Goal: Feedback & Contribution: Submit feedback/report problem

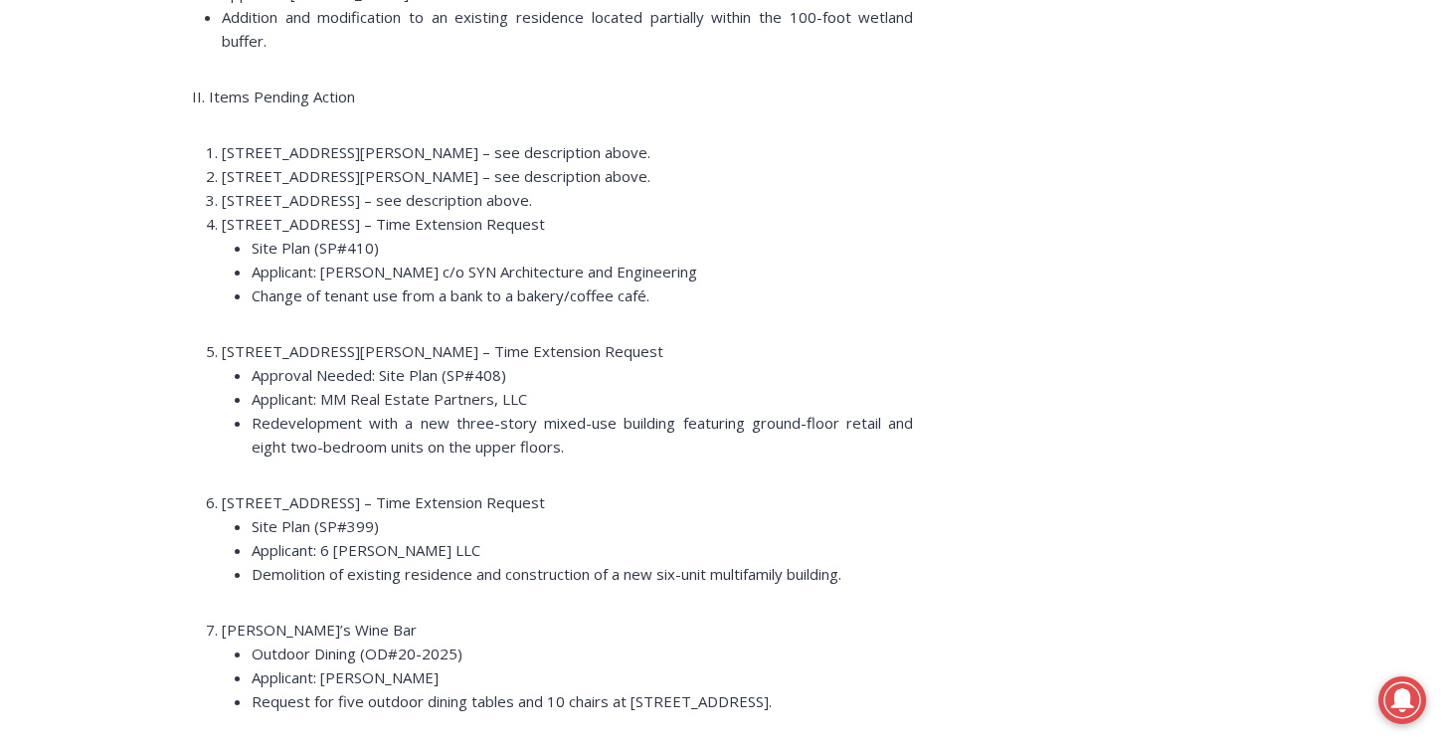
scroll to position [2950, 0]
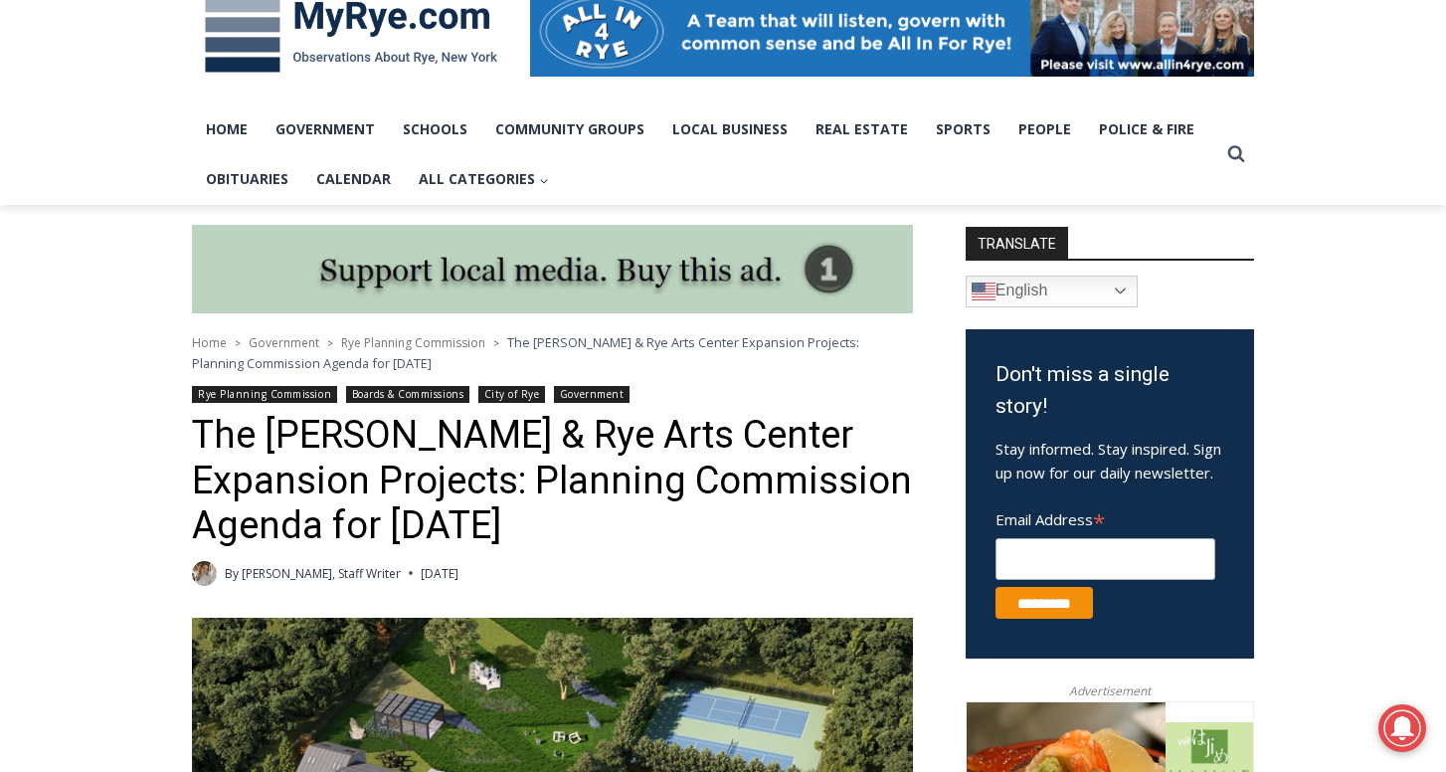
scroll to position [317, 0]
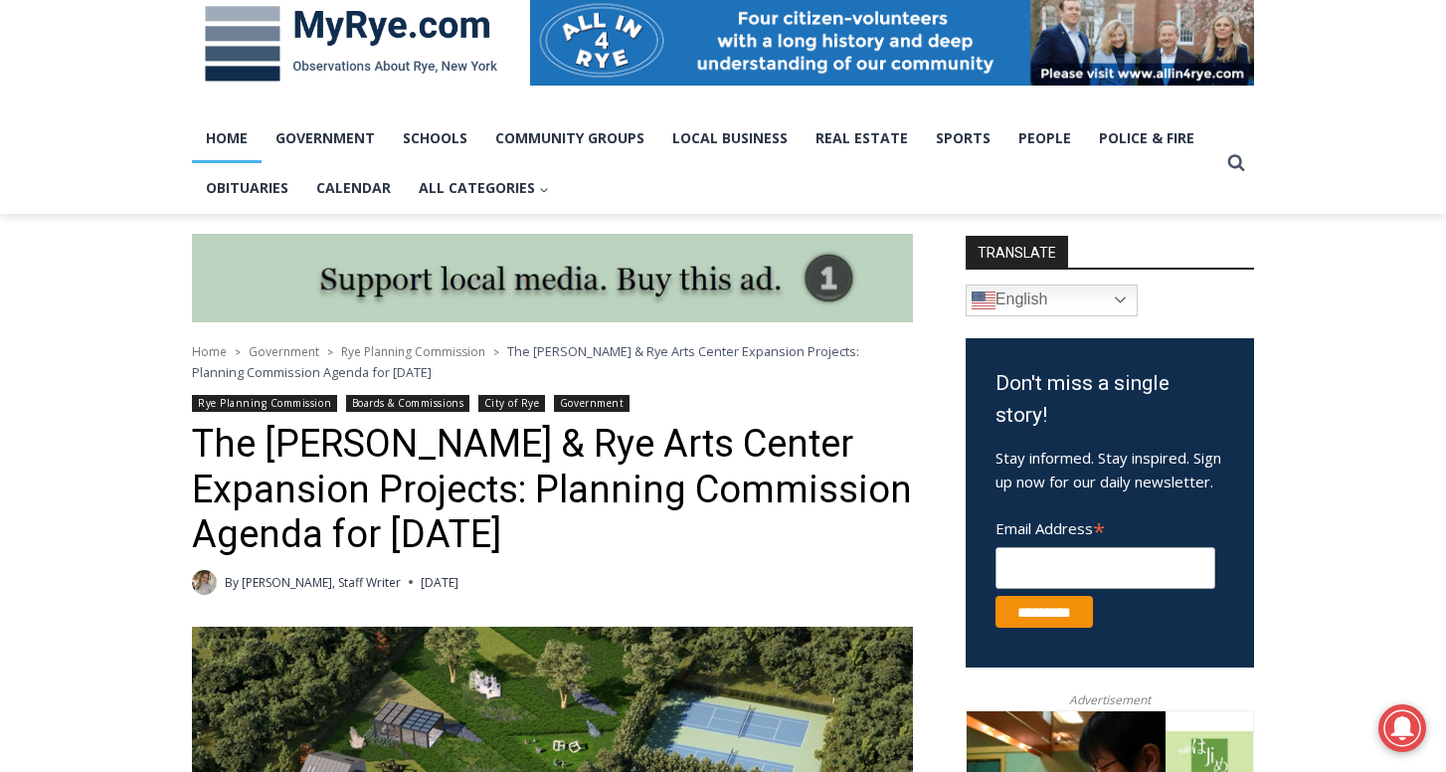
click at [241, 133] on link "Home" at bounding box center [227, 138] width 70 height 50
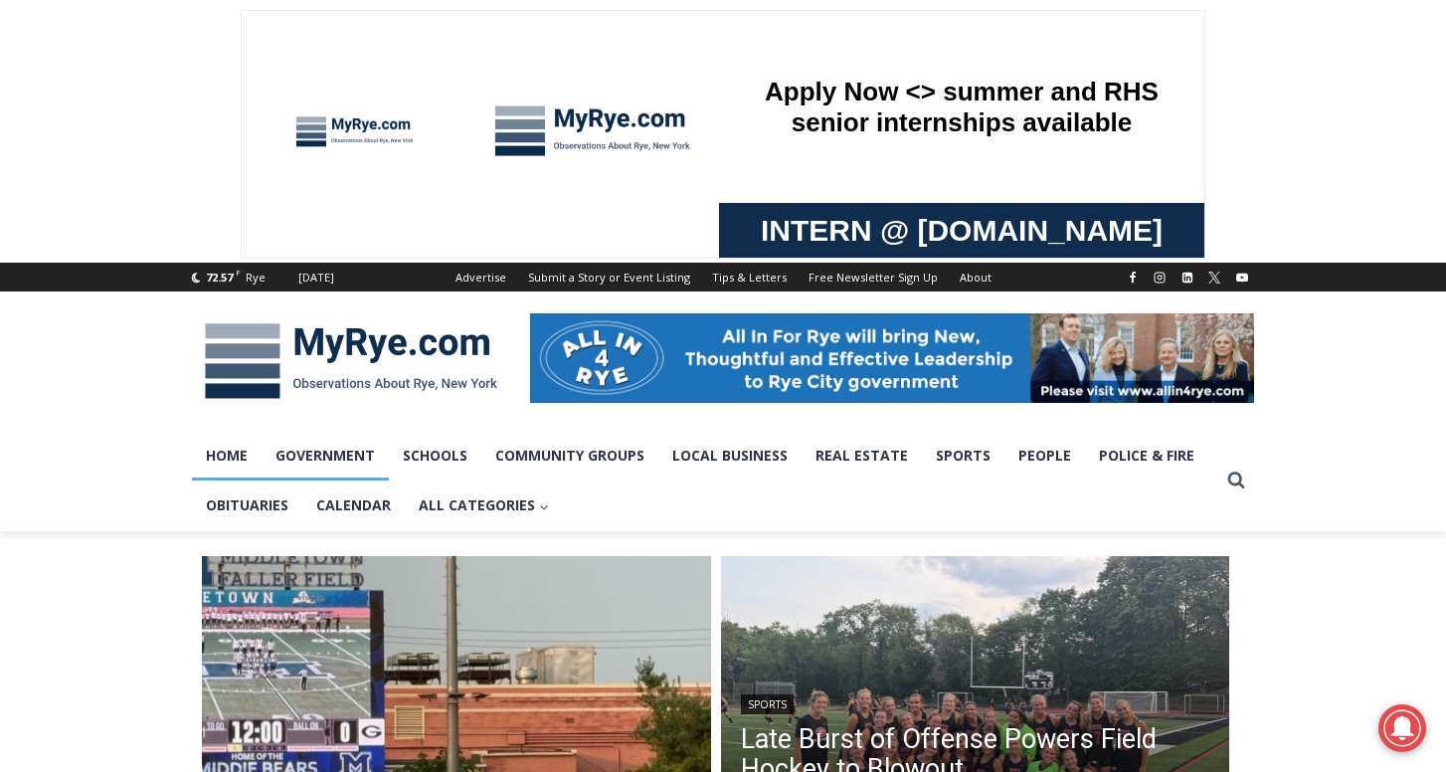
click at [349, 452] on link "Government" at bounding box center [324, 456] width 127 height 50
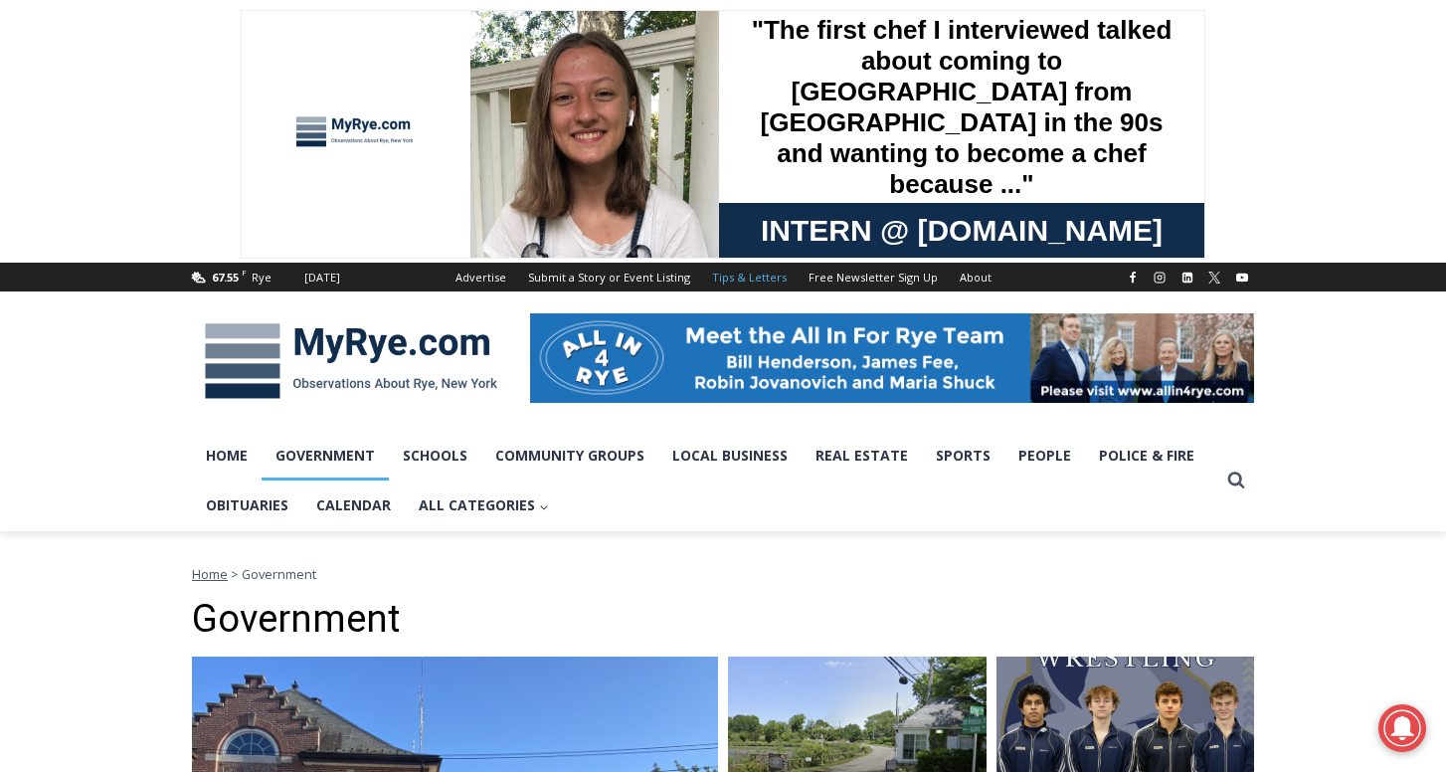
click at [741, 275] on link "Tips & Letters" at bounding box center [749, 276] width 96 height 29
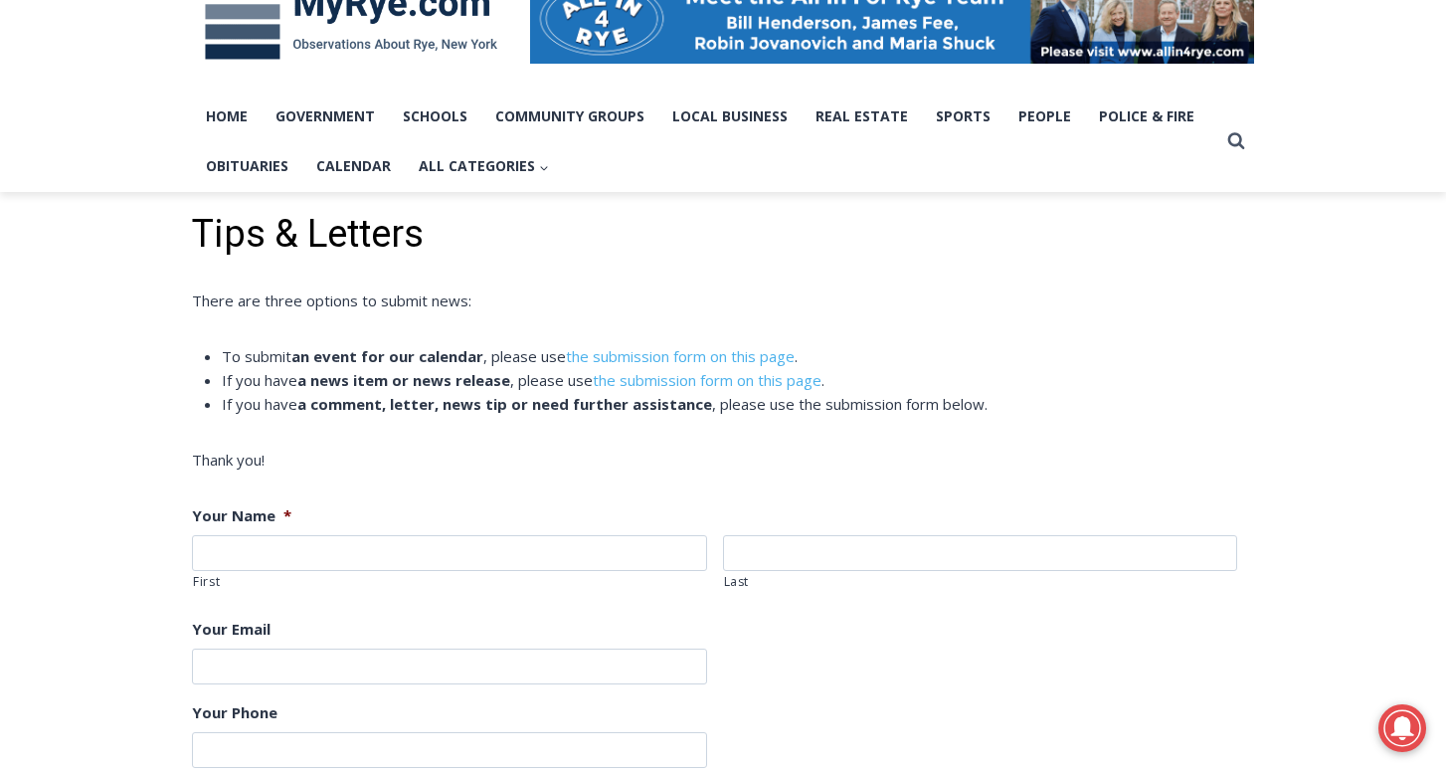
scroll to position [345, 0]
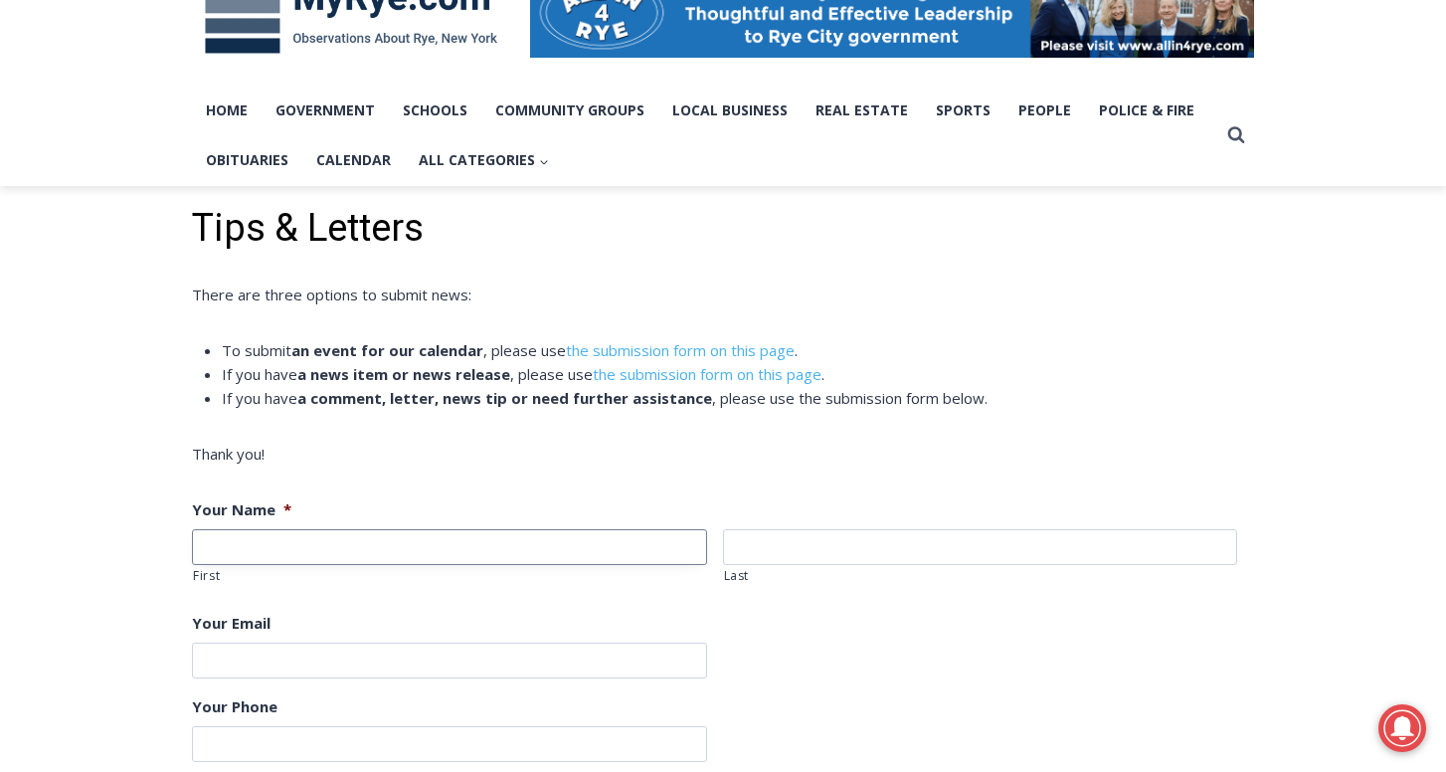
click at [589, 546] on input "First" at bounding box center [449, 547] width 515 height 36
type input "*****"
type input "******"
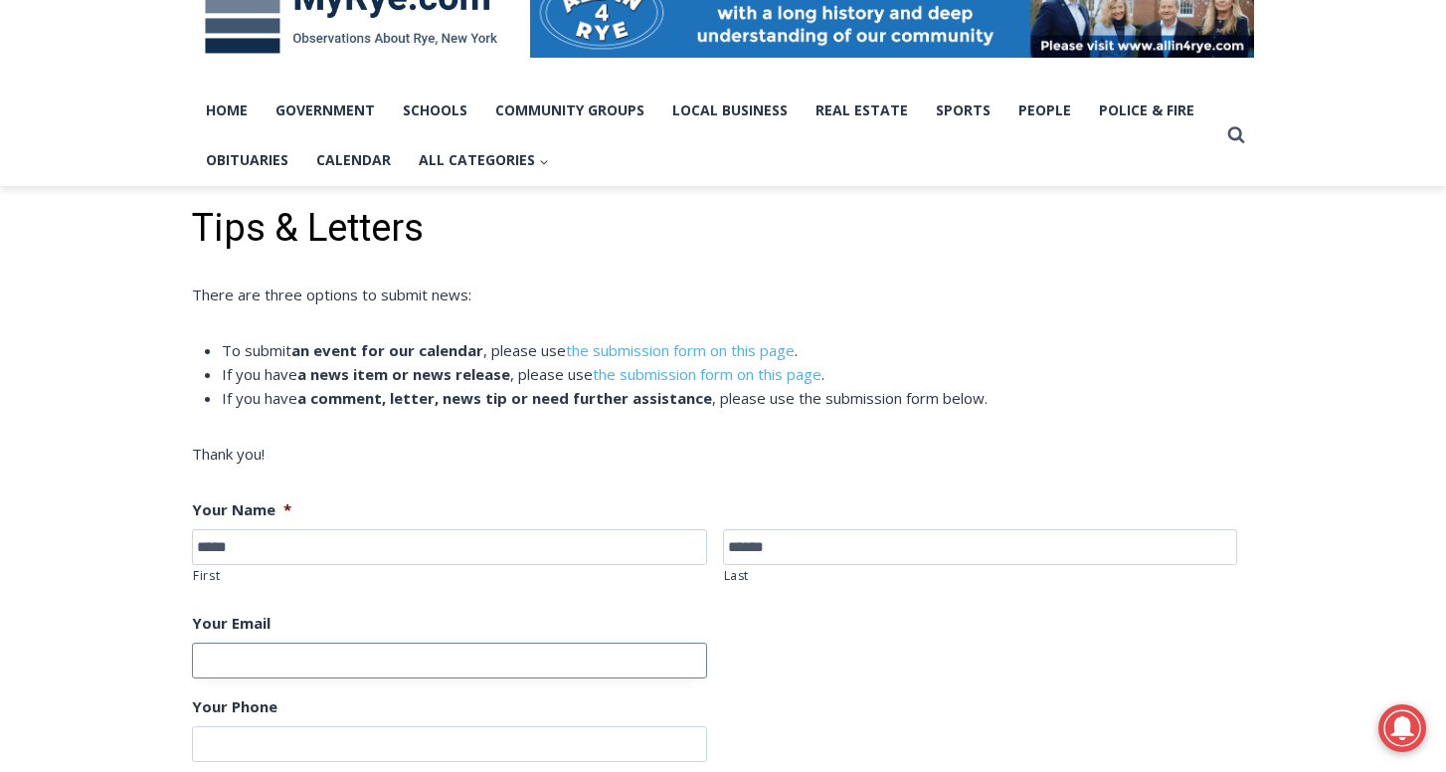
click at [395, 666] on input "Your Email" at bounding box center [449, 660] width 515 height 36
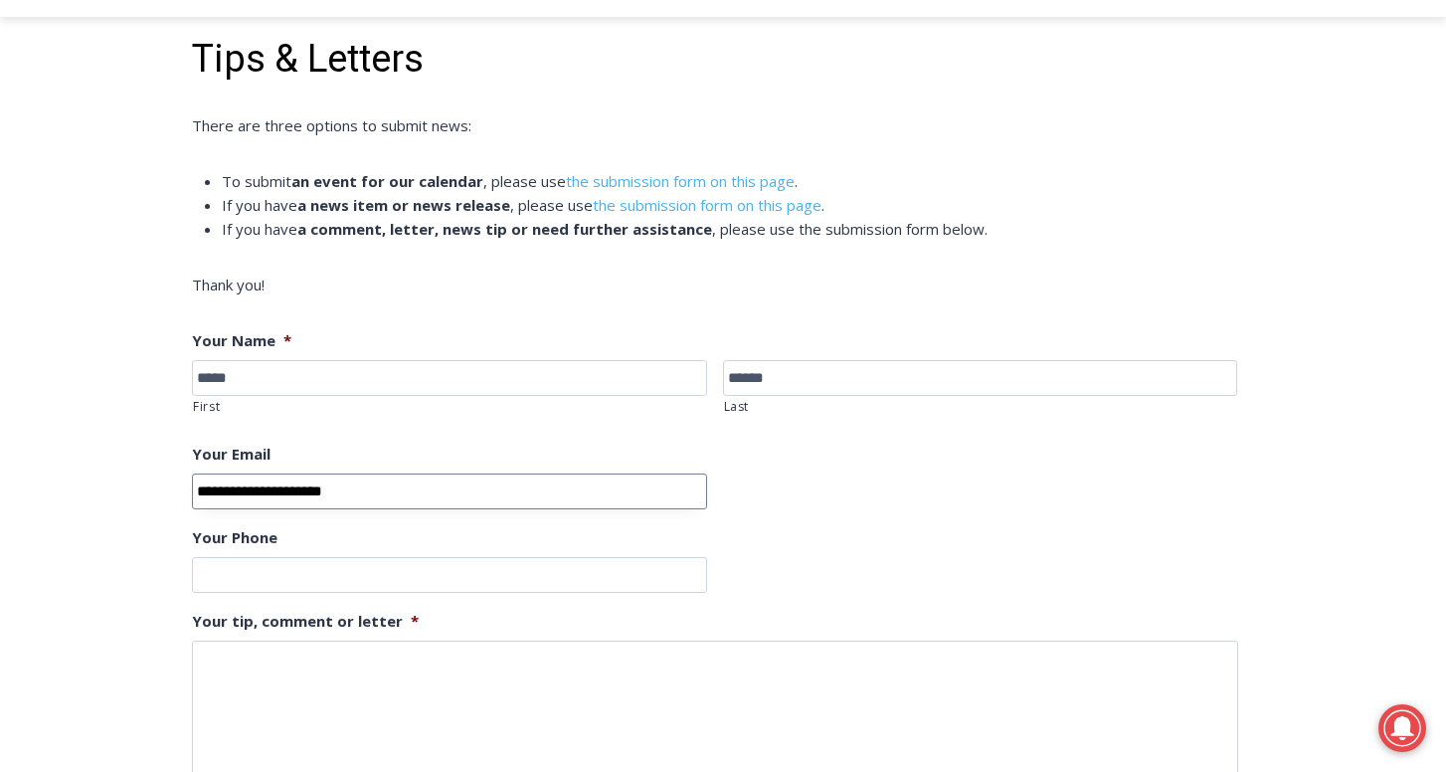
scroll to position [536, 0]
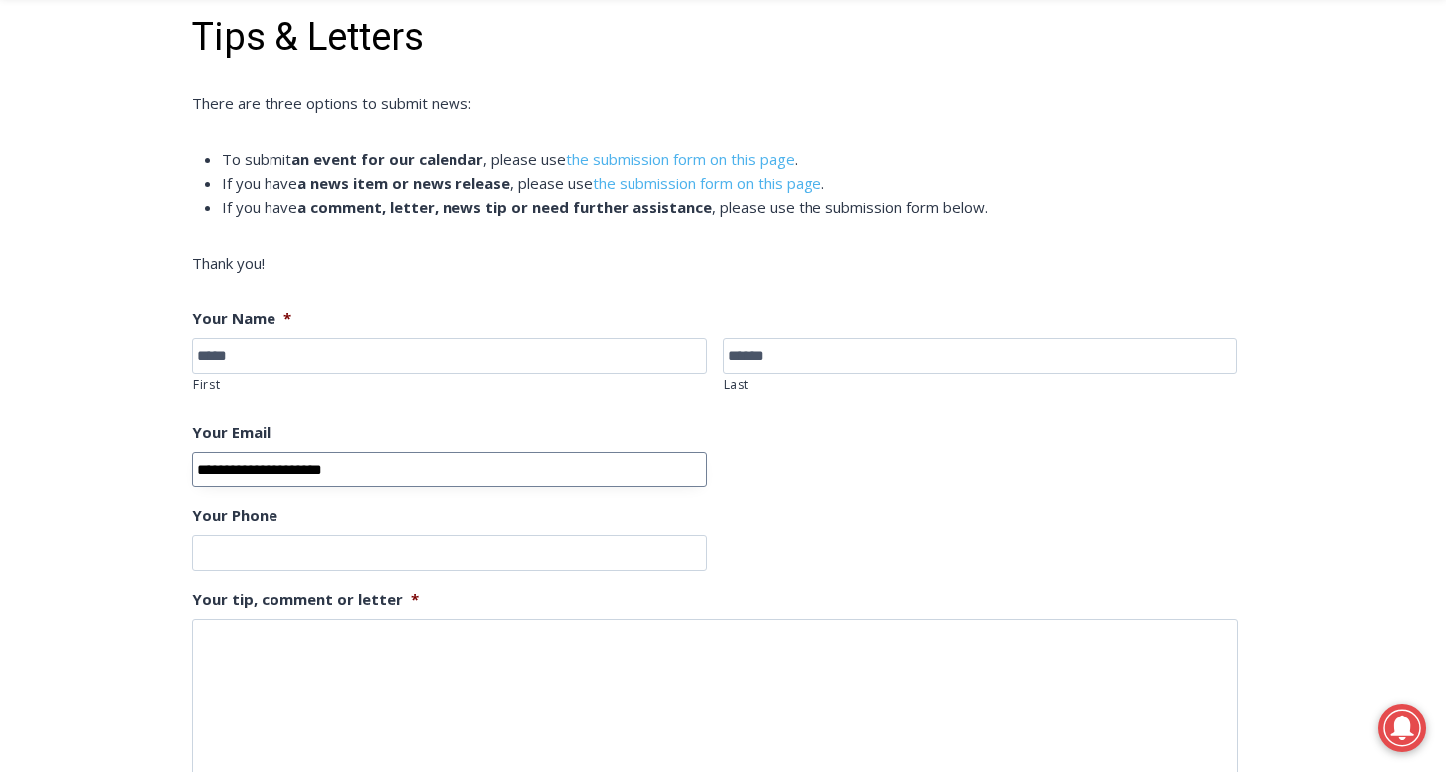
type input "**********"
click at [394, 555] on input "**********" at bounding box center [449, 553] width 515 height 36
type input "**********"
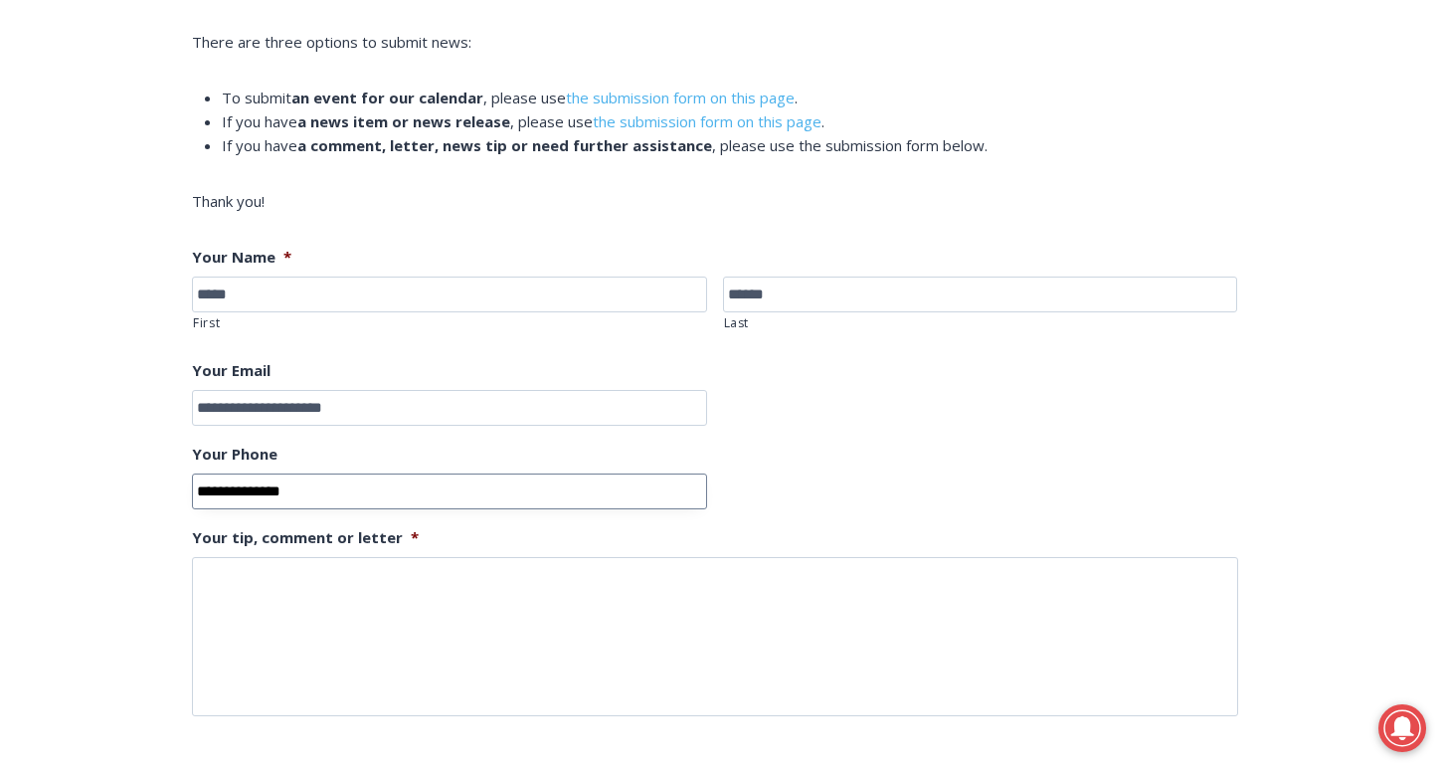
scroll to position [640, 0]
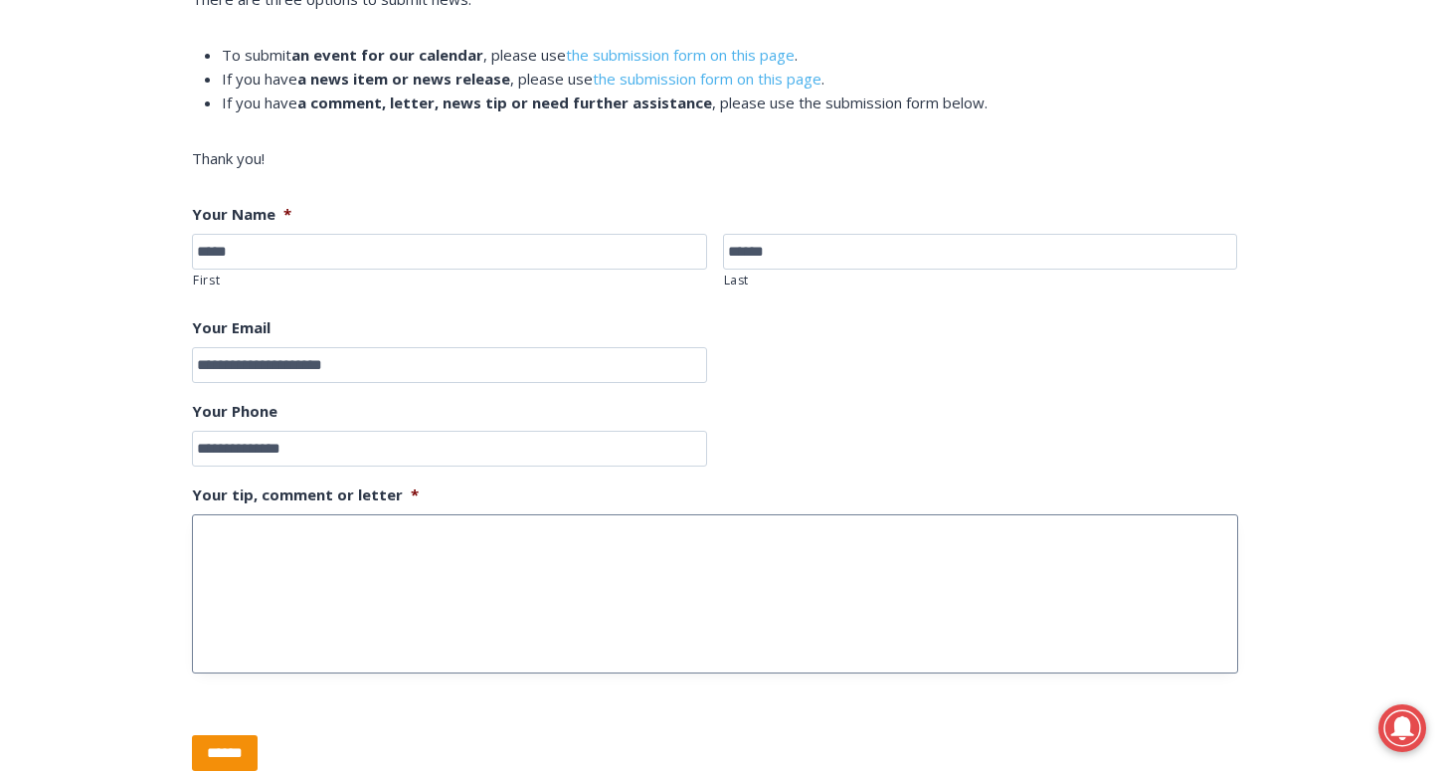
click at [388, 525] on textarea "Your tip, comment or letter *" at bounding box center [715, 593] width 1046 height 159
click at [199, 531] on textarea "**********" at bounding box center [715, 593] width 1046 height 159
click at [350, 531] on textarea "**********" at bounding box center [715, 593] width 1046 height 159
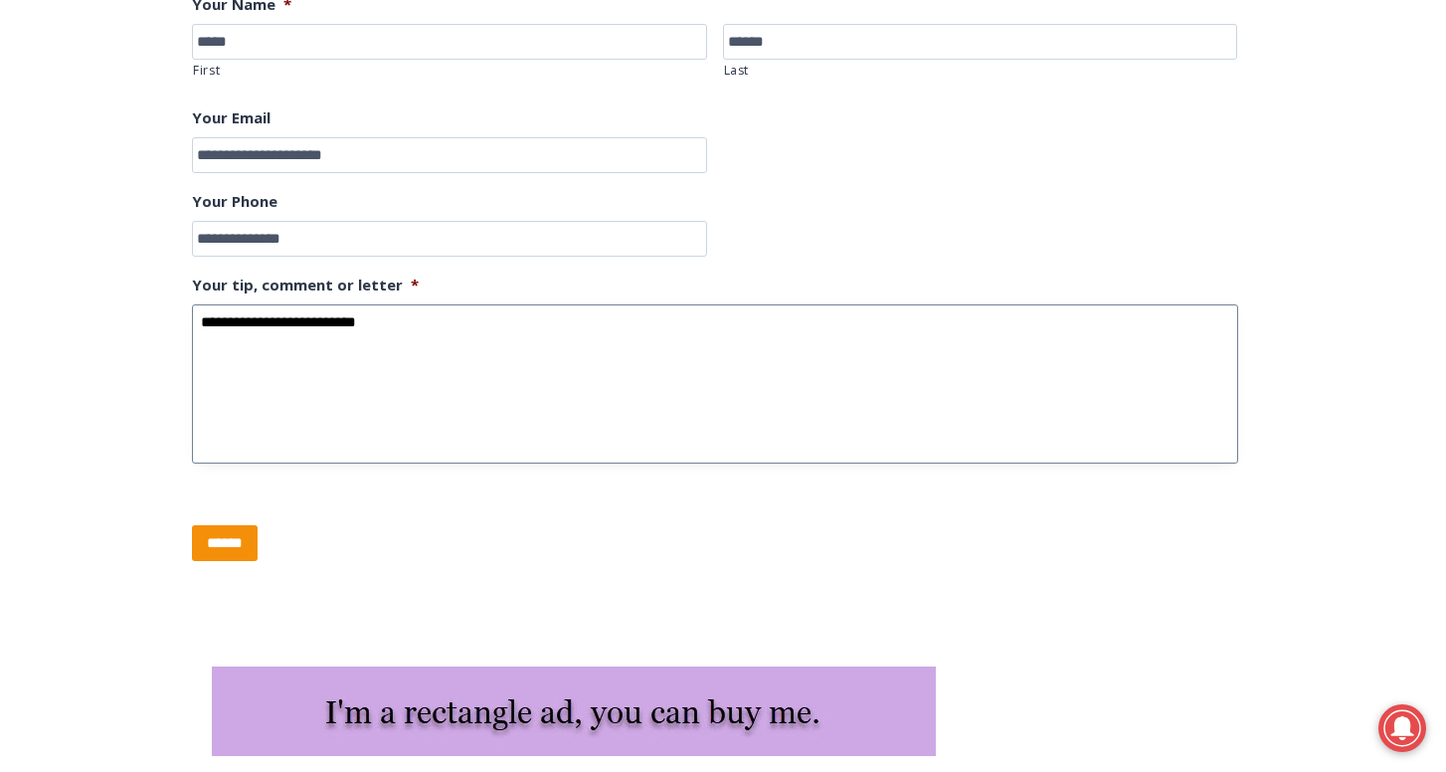
scroll to position [827, 0]
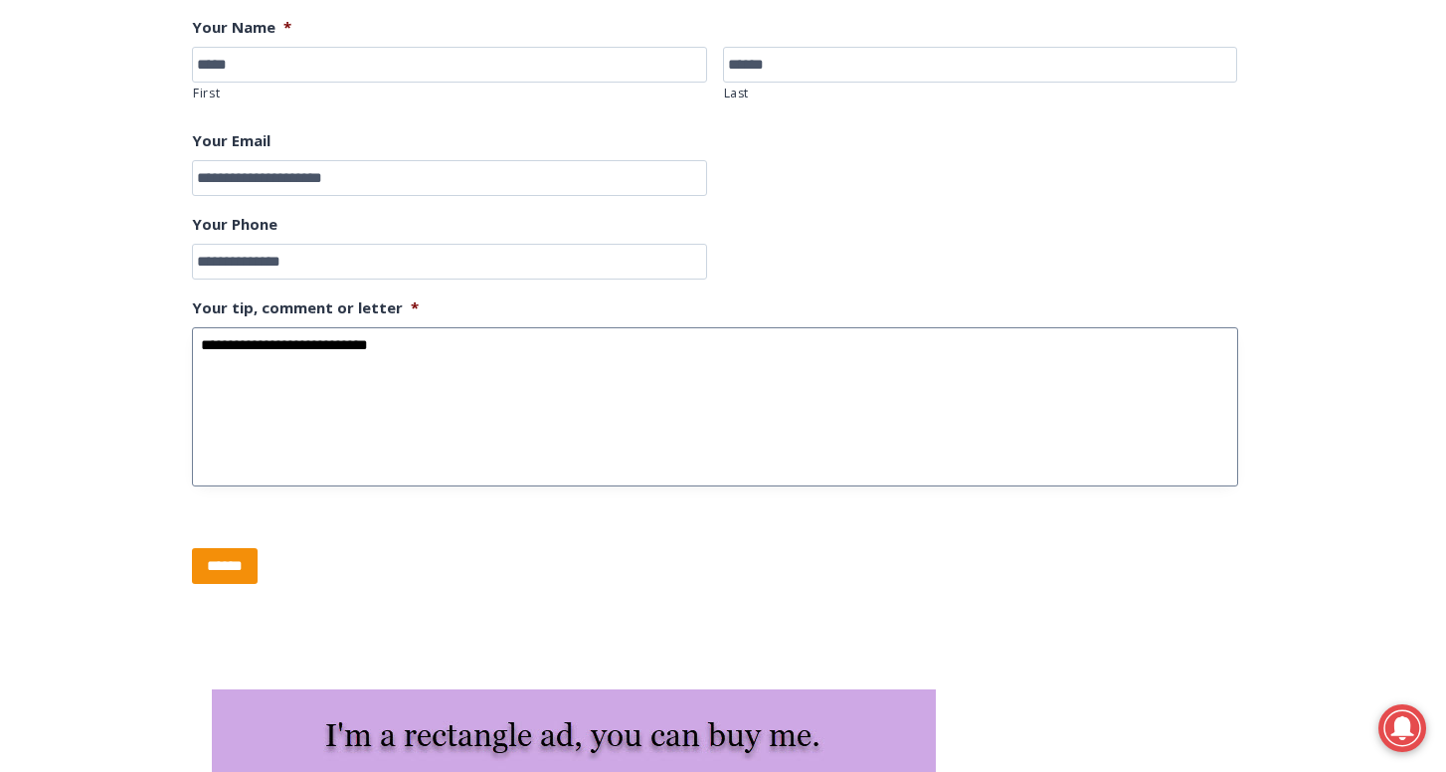
click at [443, 357] on textarea "**********" at bounding box center [715, 406] width 1046 height 159
click at [902, 340] on textarea "**********" at bounding box center [715, 406] width 1046 height 159
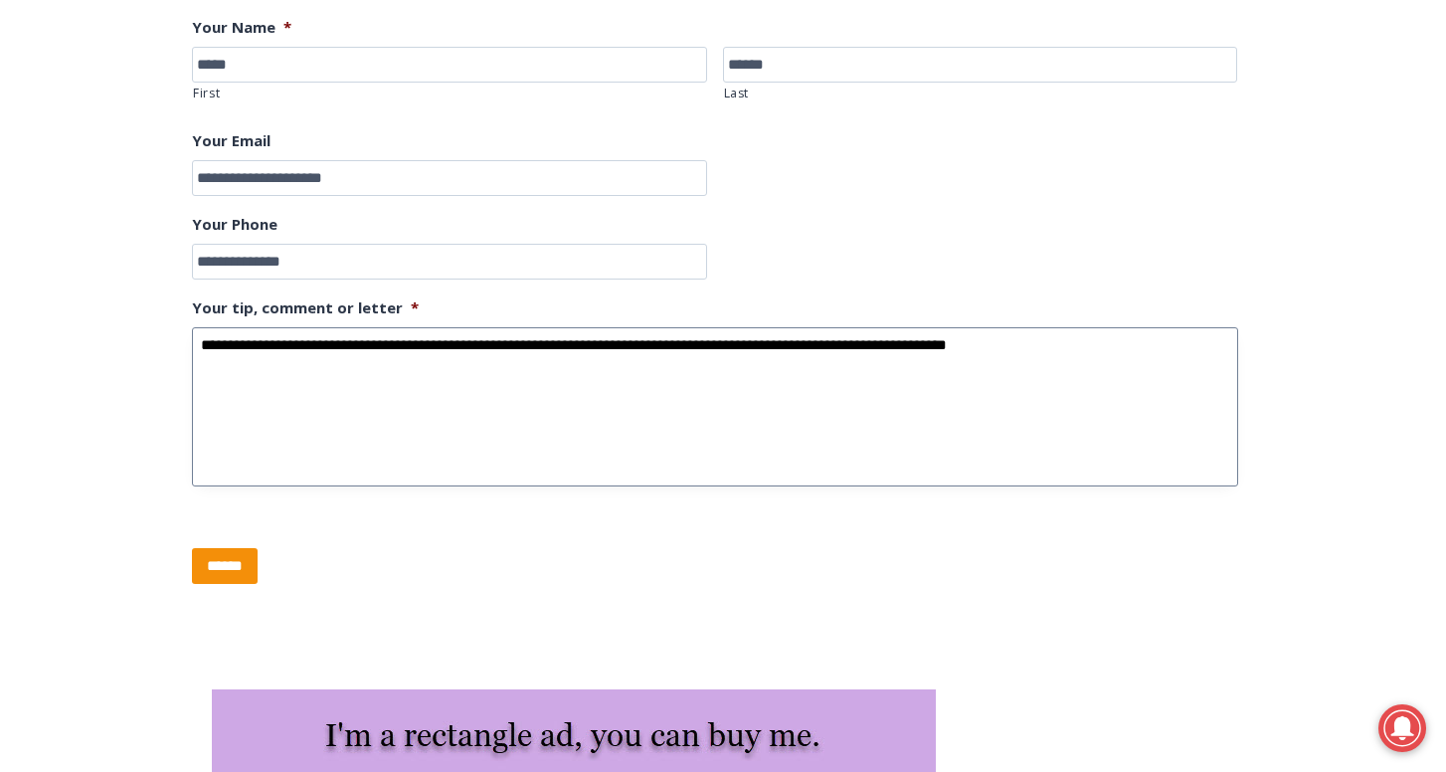
click at [1120, 343] on textarea "**********" at bounding box center [715, 406] width 1046 height 159
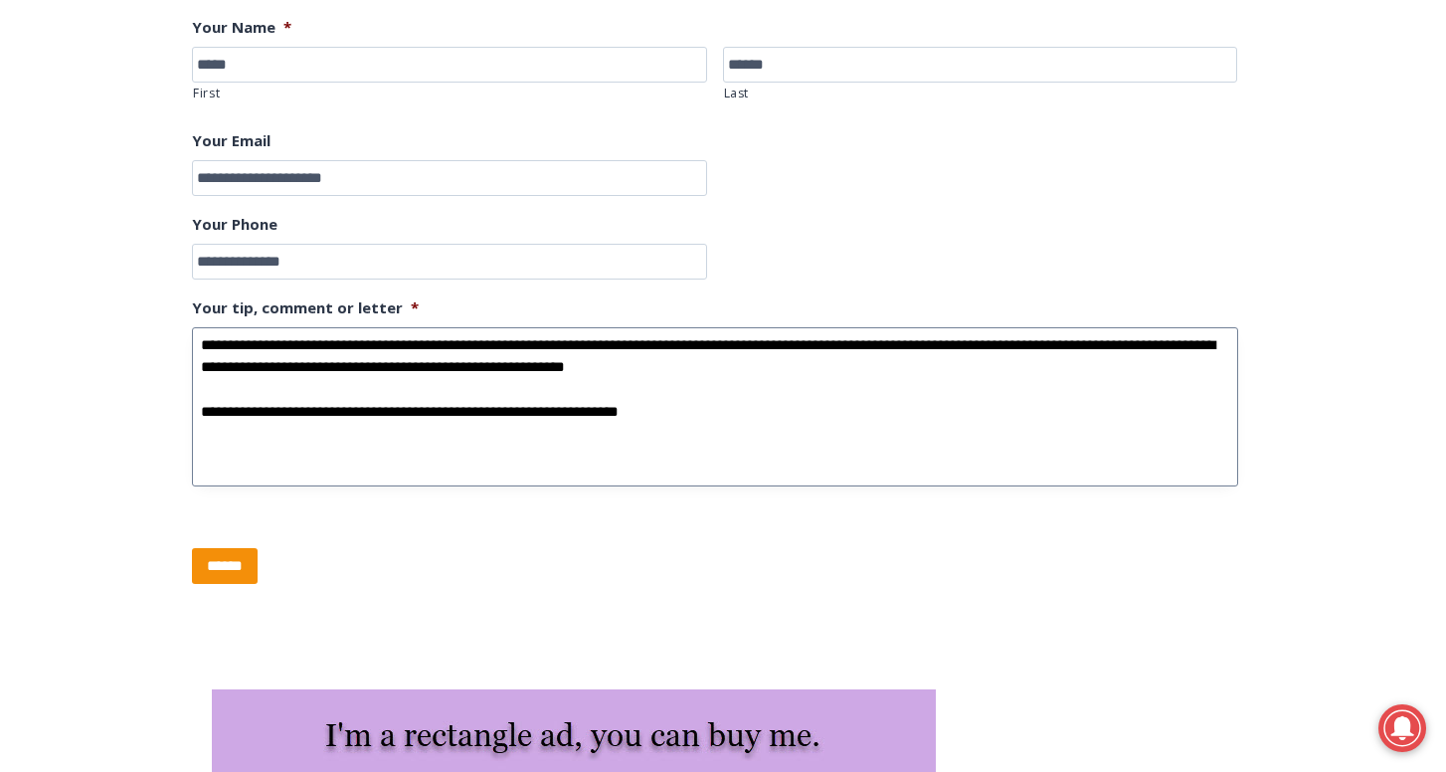
click at [196, 335] on textarea "**********" at bounding box center [715, 406] width 1046 height 159
drag, startPoint x: 675, startPoint y: 347, endPoint x: 185, endPoint y: 330, distance: 490.5
click at [185, 330] on div "Tips & Letters There are three options to submit news: To submit an event for o…" at bounding box center [723, 157] width 1446 height 906
click at [781, 423] on textarea "**********" at bounding box center [715, 406] width 1046 height 159
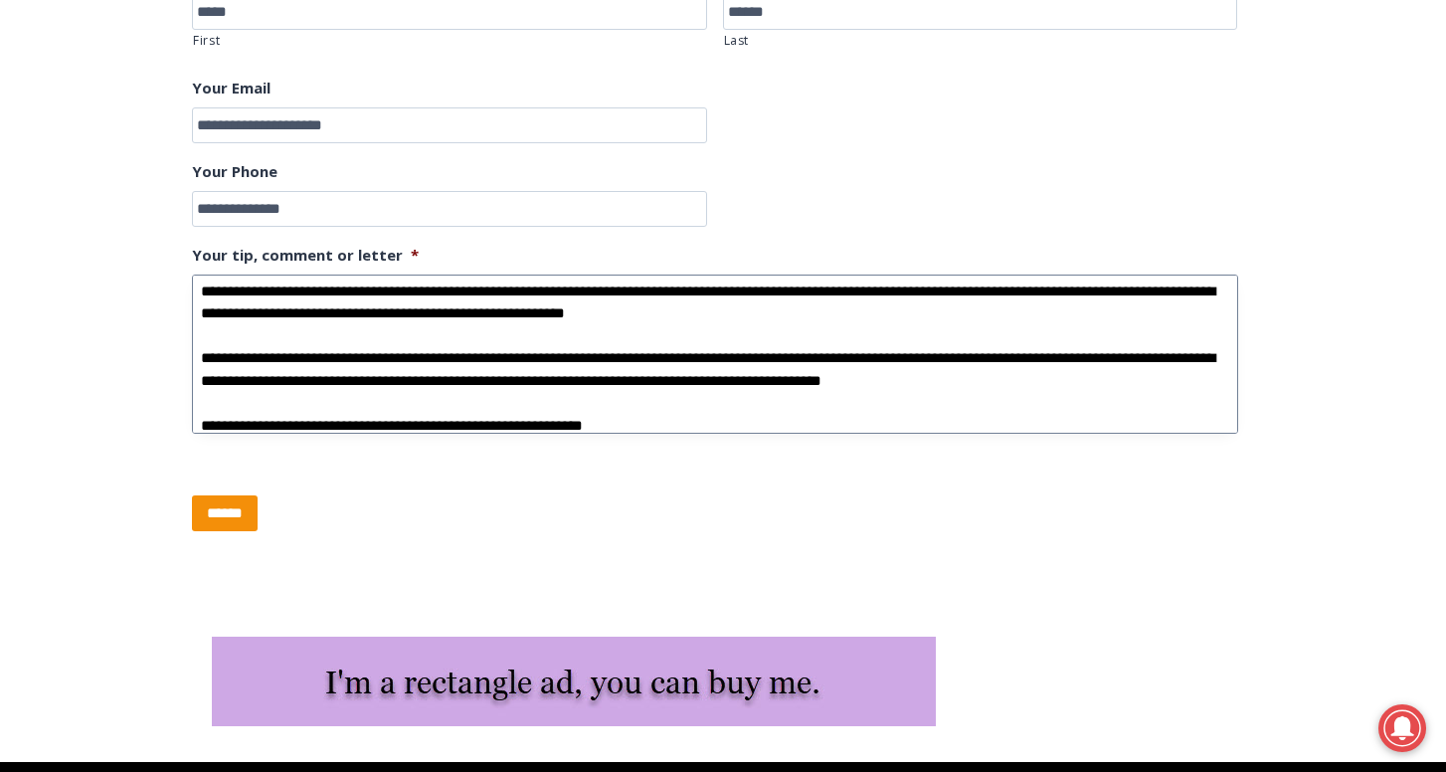
scroll to position [884, 0]
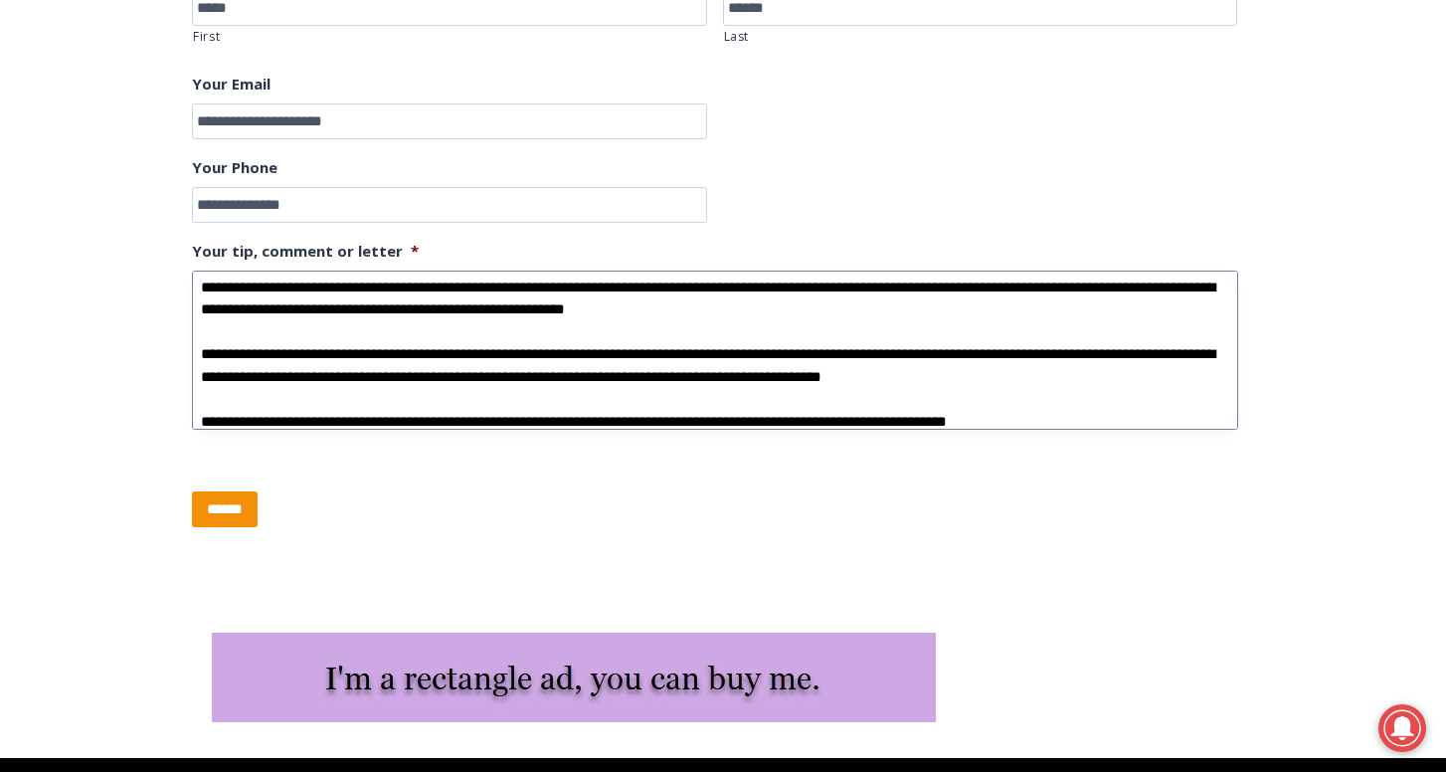
drag, startPoint x: 1141, startPoint y: 369, endPoint x: 870, endPoint y: 353, distance: 271.9
click at [869, 353] on textarea "**********" at bounding box center [715, 349] width 1046 height 159
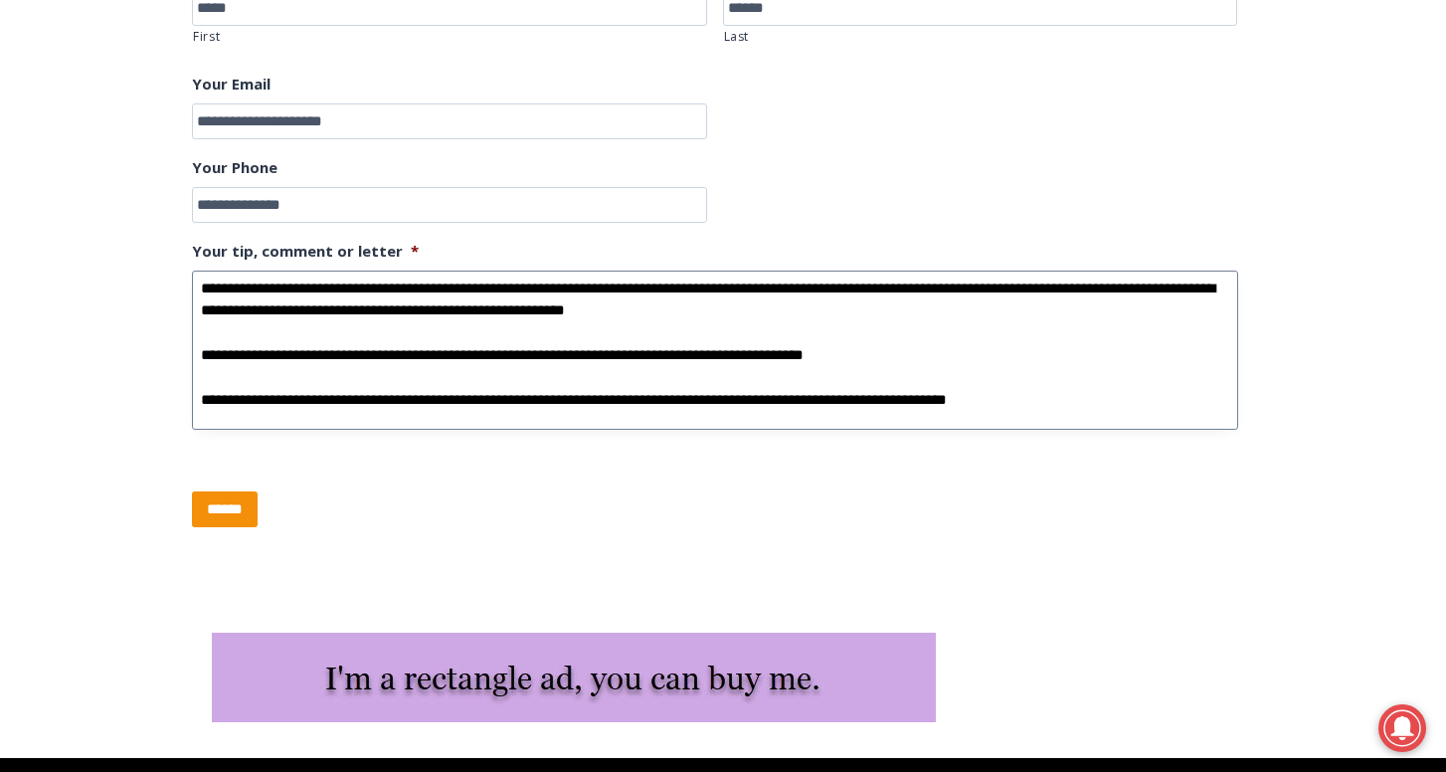
scroll to position [0, 0]
drag, startPoint x: 923, startPoint y: 355, endPoint x: 200, endPoint y: 358, distance: 722.8
click at [200, 358] on textarea "**********" at bounding box center [715, 349] width 1046 height 159
drag, startPoint x: 1123, startPoint y: 398, endPoint x: 462, endPoint y: 327, distance: 663.9
click at [462, 326] on textarea "**********" at bounding box center [715, 349] width 1046 height 159
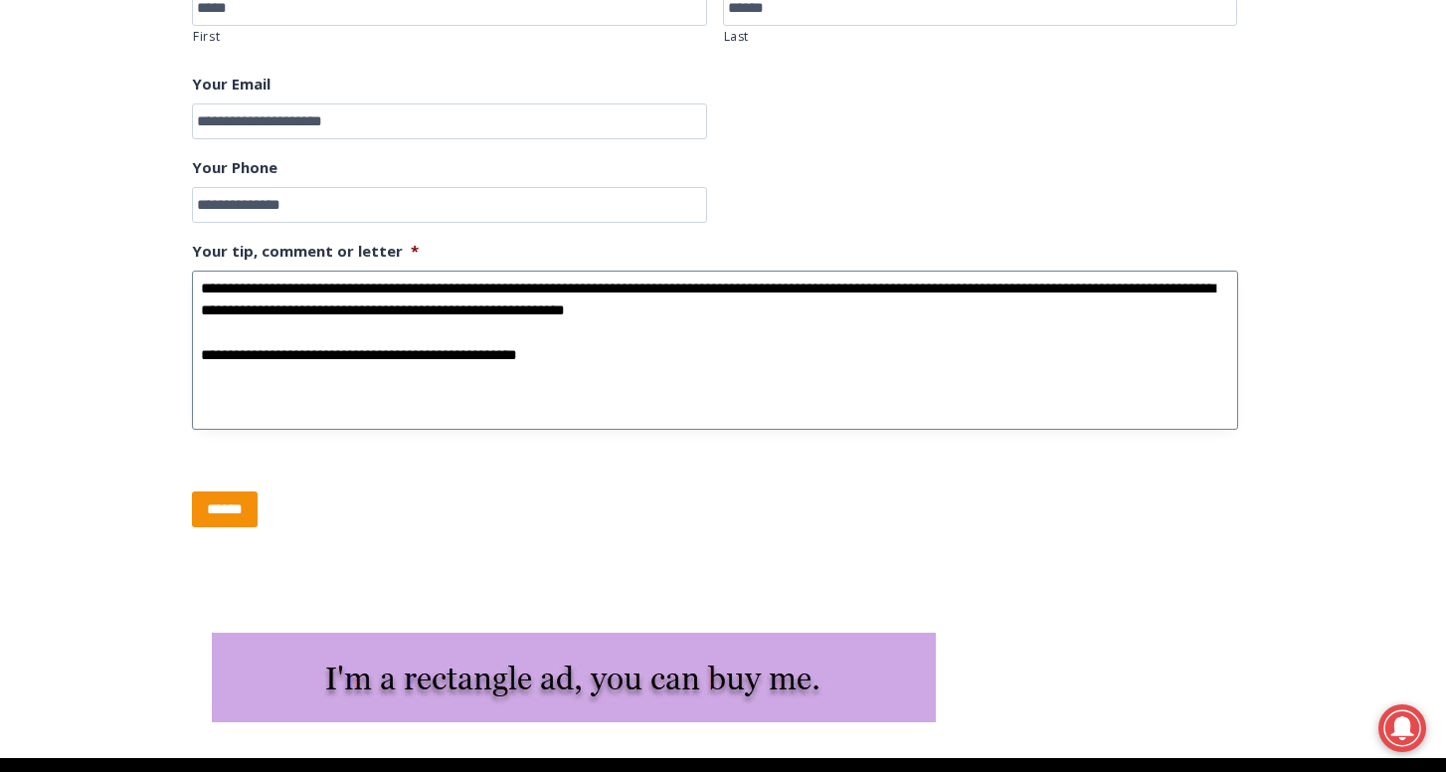
drag, startPoint x: 603, startPoint y: 349, endPoint x: 558, endPoint y: 358, distance: 45.6
click at [558, 358] on textarea "**********" at bounding box center [715, 349] width 1046 height 159
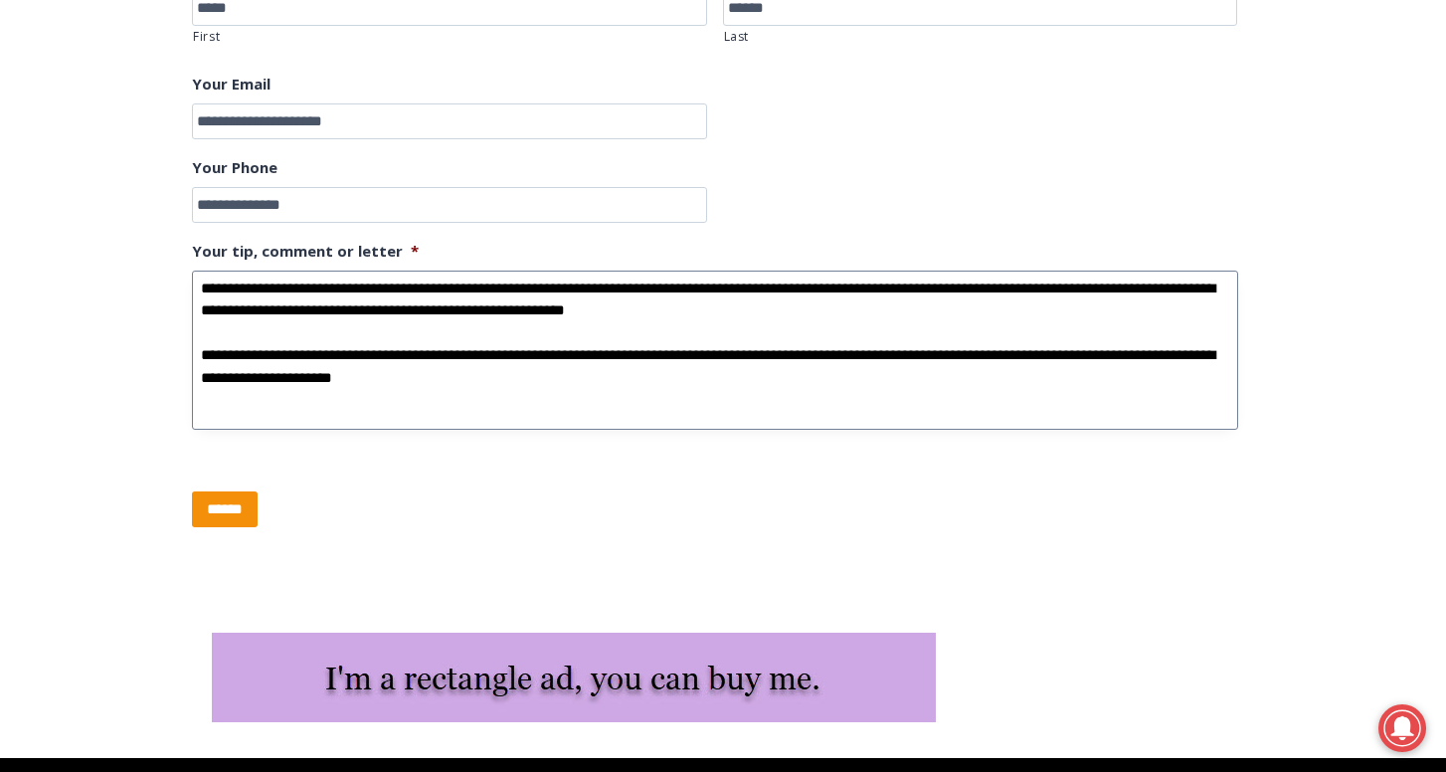
click at [1156, 353] on textarea "**********" at bounding box center [715, 349] width 1046 height 159
click at [678, 385] on textarea "**********" at bounding box center [715, 349] width 1046 height 159
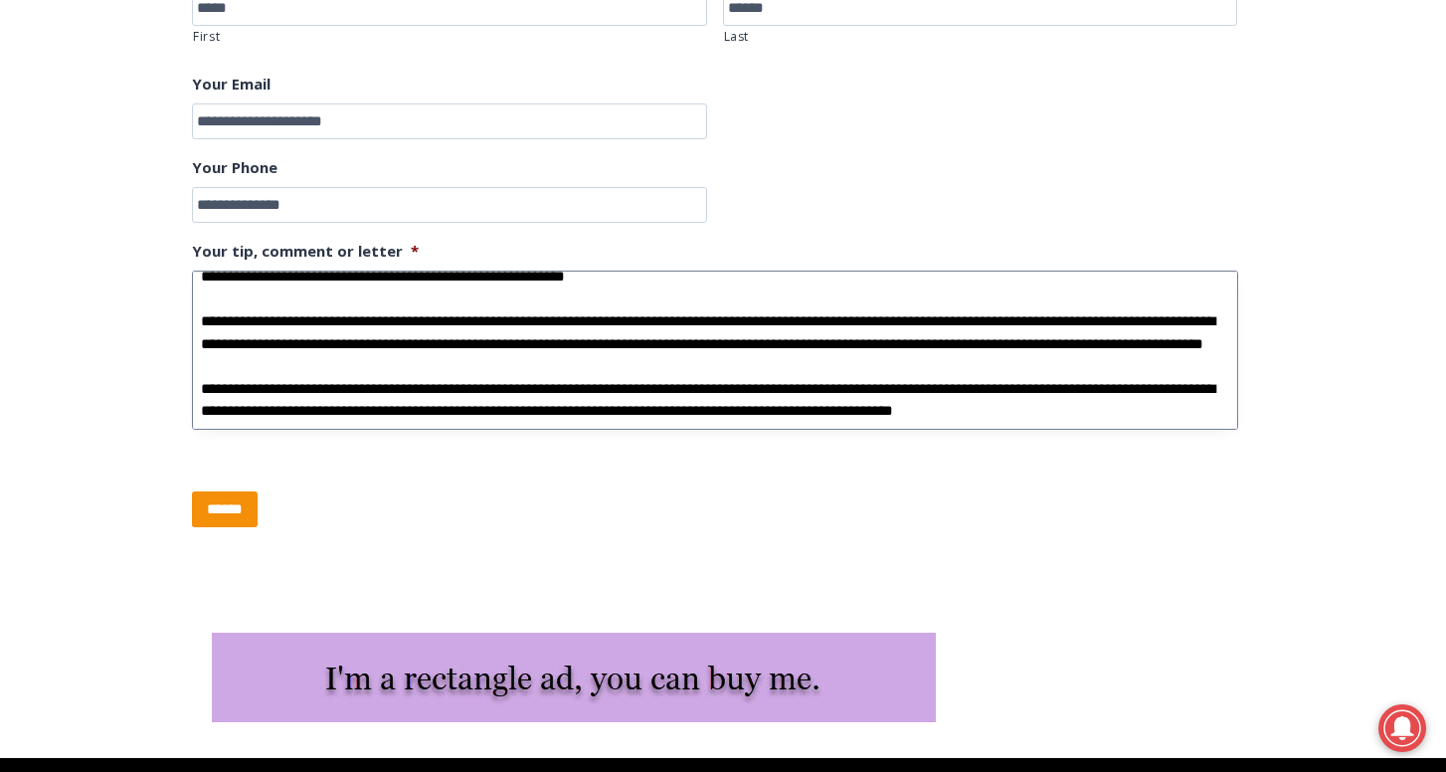
scroll to position [67, 0]
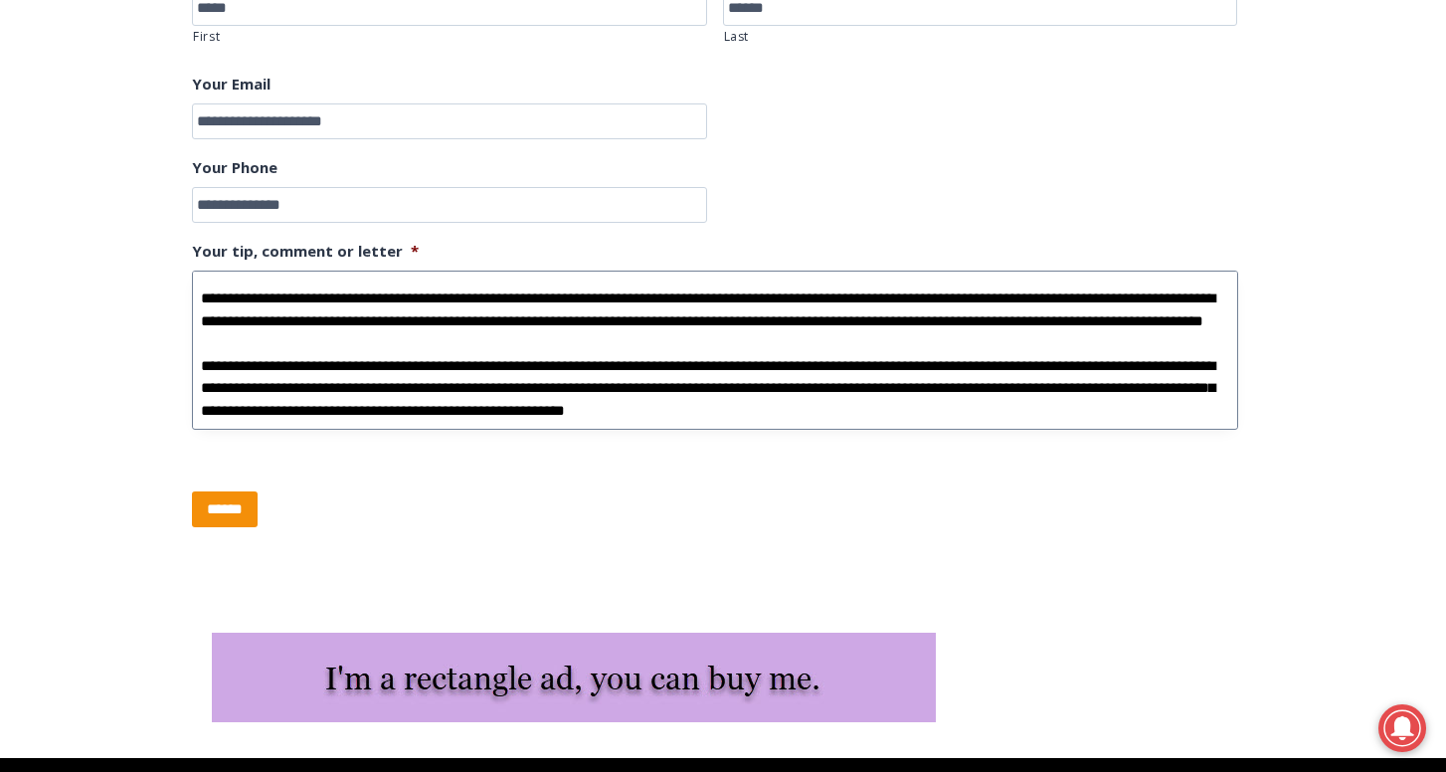
click at [858, 419] on textarea "**********" at bounding box center [715, 349] width 1046 height 159
click at [1000, 417] on textarea "**********" at bounding box center [715, 349] width 1046 height 159
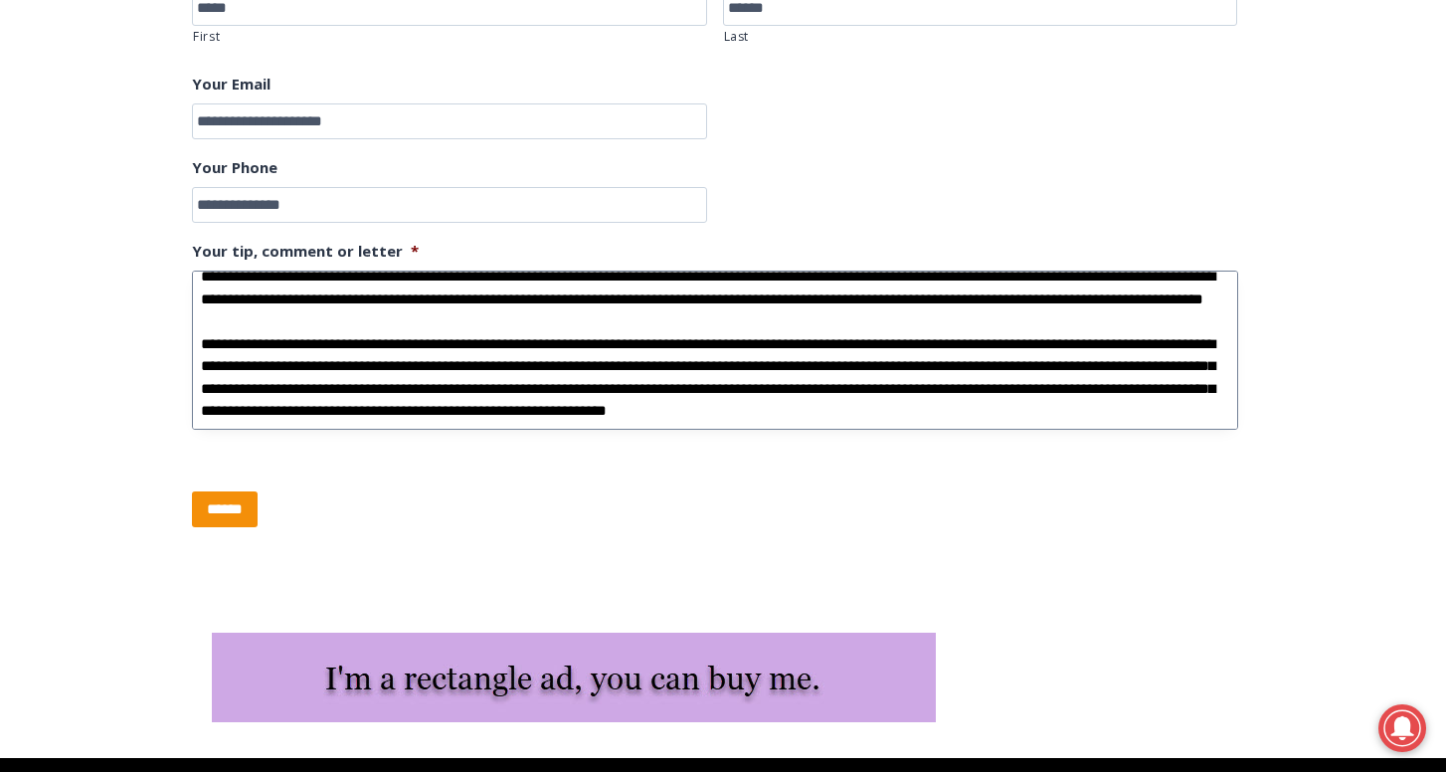
scroll to position [110, 0]
click at [964, 413] on textarea "Your tip, comment or letter *" at bounding box center [715, 349] width 1046 height 159
click at [1140, 399] on textarea "Your tip, comment or letter *" at bounding box center [715, 349] width 1046 height 159
click at [976, 423] on textarea "Your tip, comment or letter *" at bounding box center [715, 349] width 1046 height 159
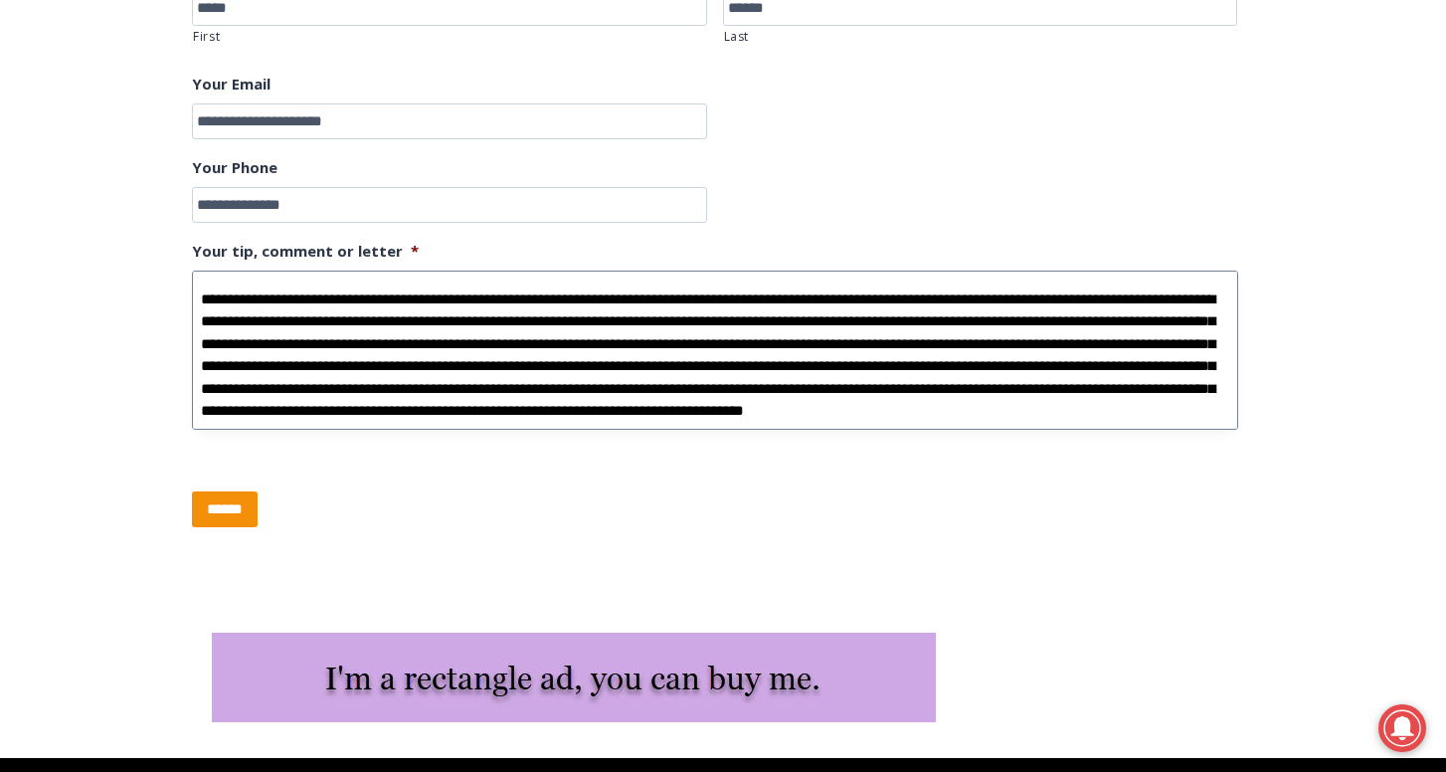
scroll to position [198, 0]
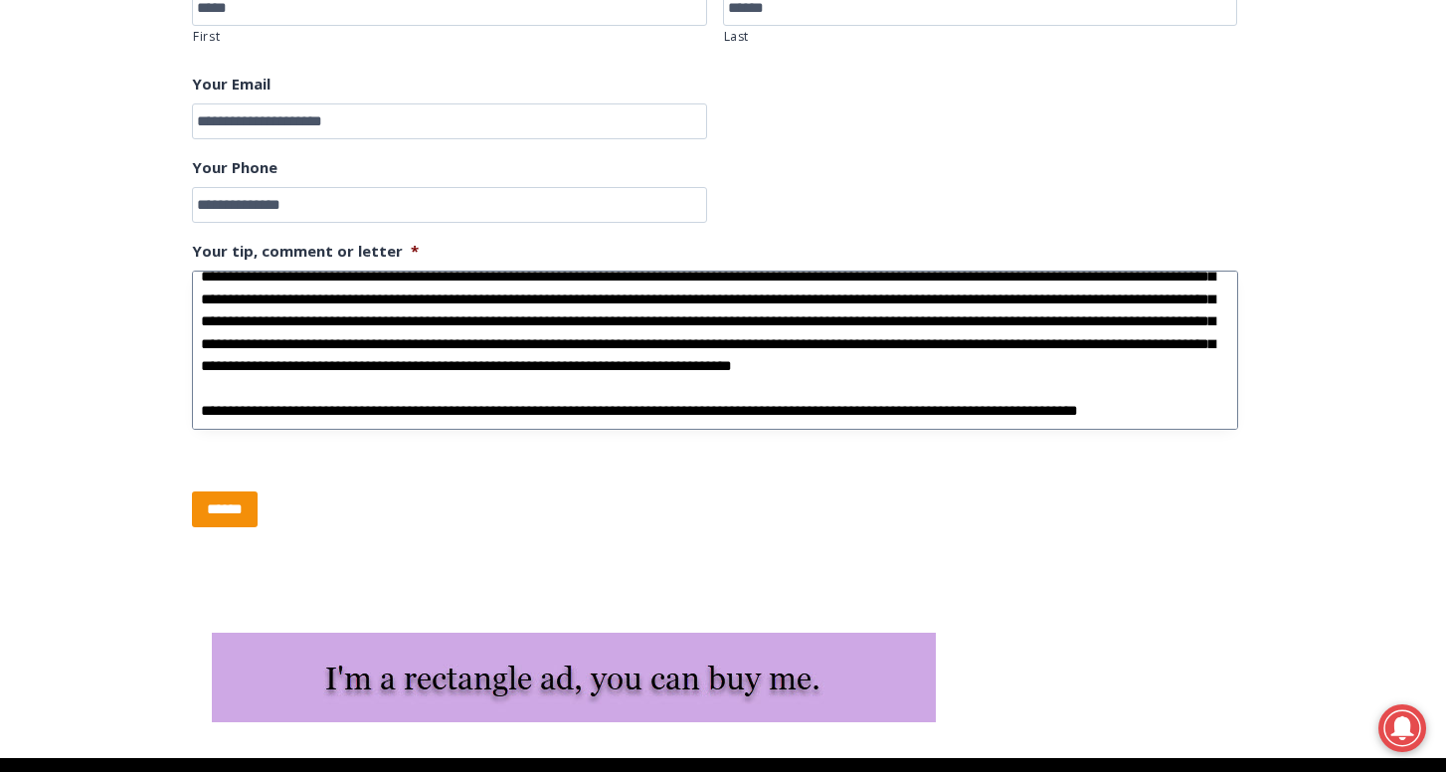
click at [1233, 422] on textarea "Your tip, comment or letter *" at bounding box center [715, 349] width 1046 height 159
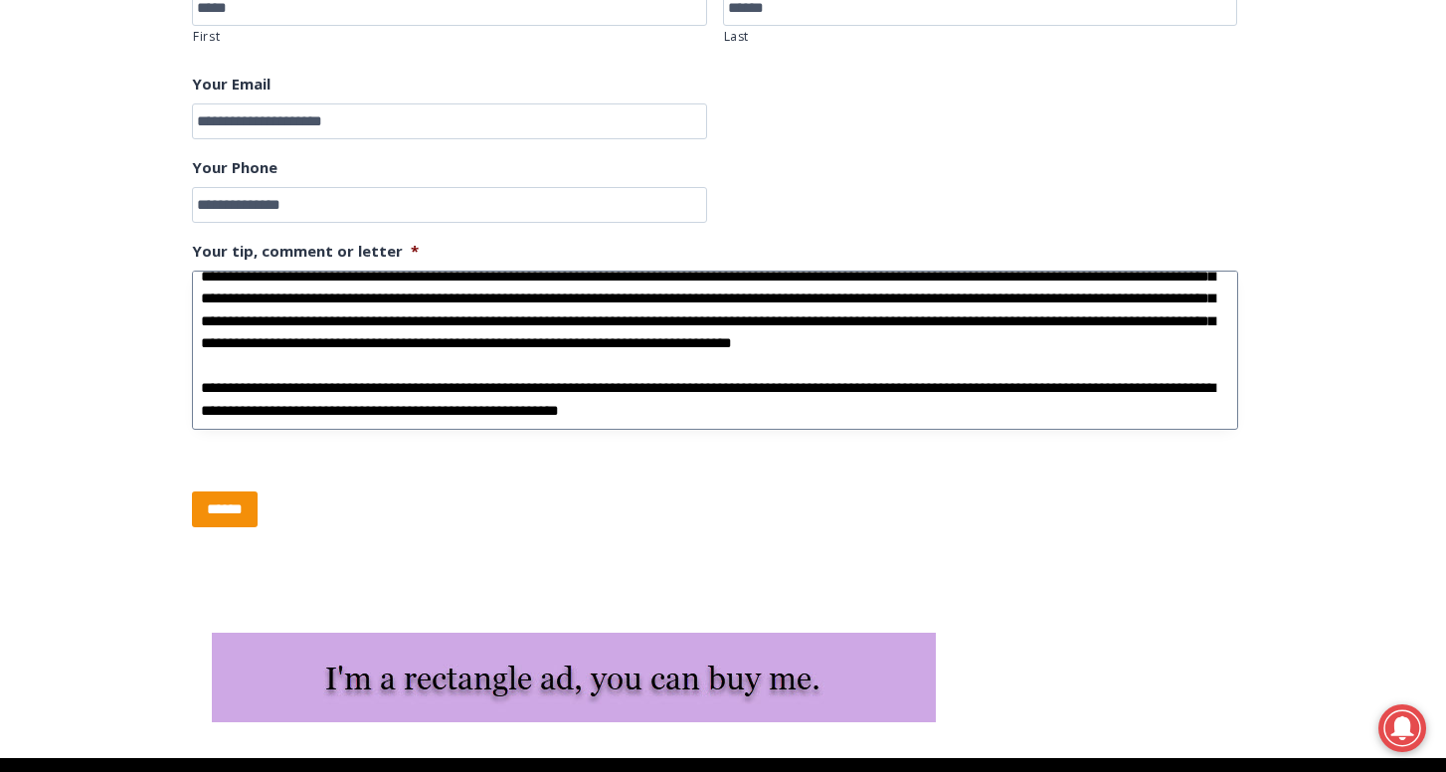
click at [640, 413] on textarea "Your tip, comment or letter *" at bounding box center [715, 349] width 1046 height 159
click at [746, 414] on textarea "Your tip, comment or letter *" at bounding box center [715, 349] width 1046 height 159
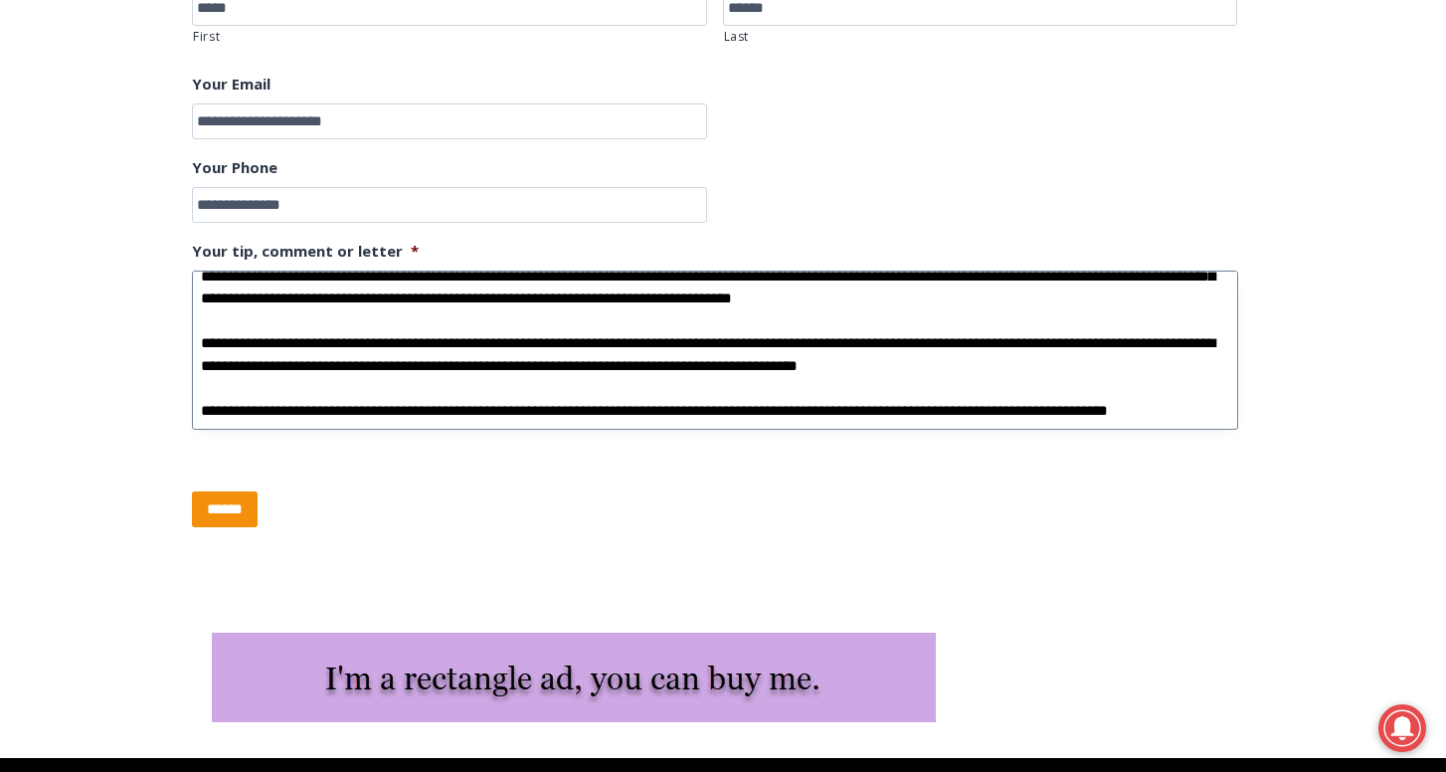
click at [793, 404] on textarea "Your tip, comment or letter *" at bounding box center [715, 349] width 1046 height 159
click at [793, 418] on textarea "Your tip, comment or letter *" at bounding box center [715, 349] width 1046 height 159
click at [1201, 417] on textarea "Your tip, comment or letter *" at bounding box center [715, 349] width 1046 height 159
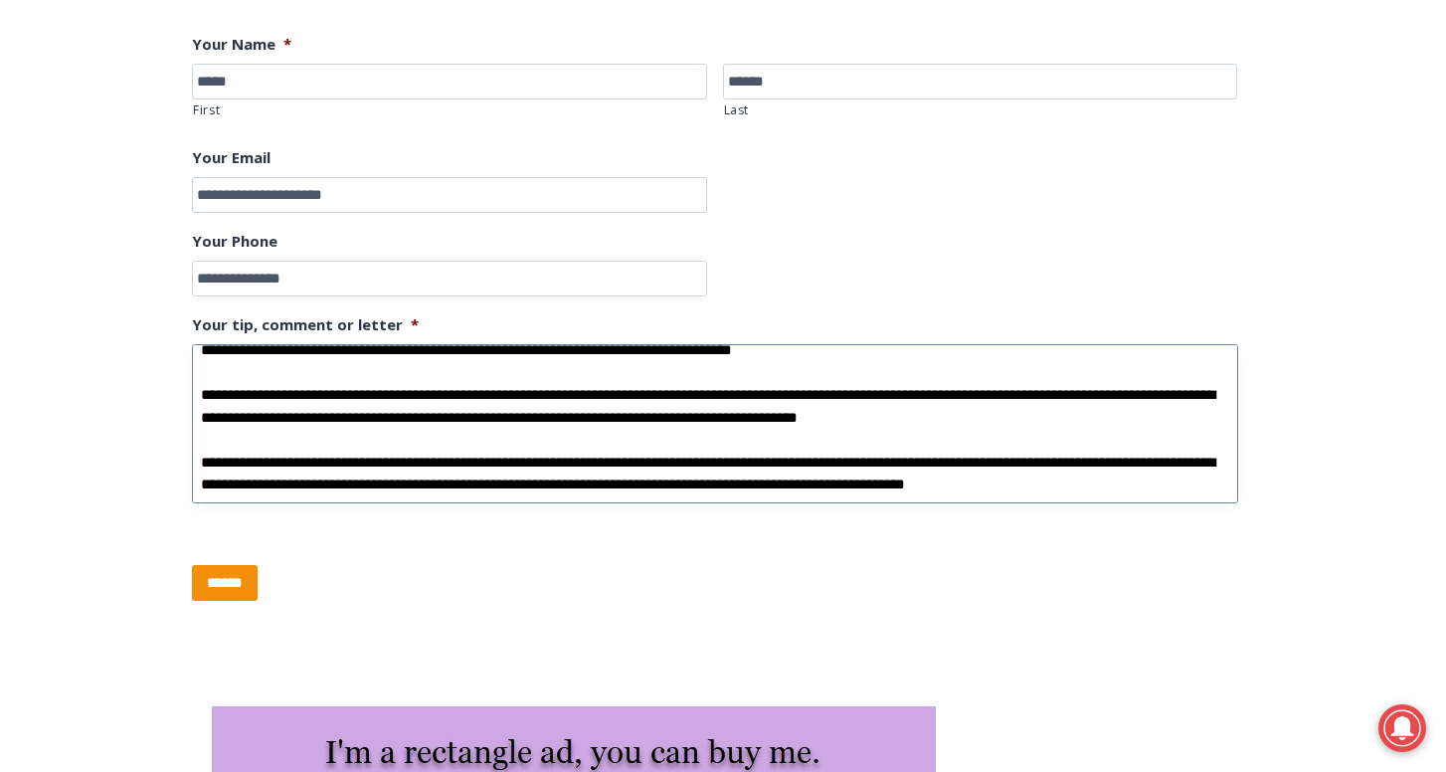
scroll to position [226, 0]
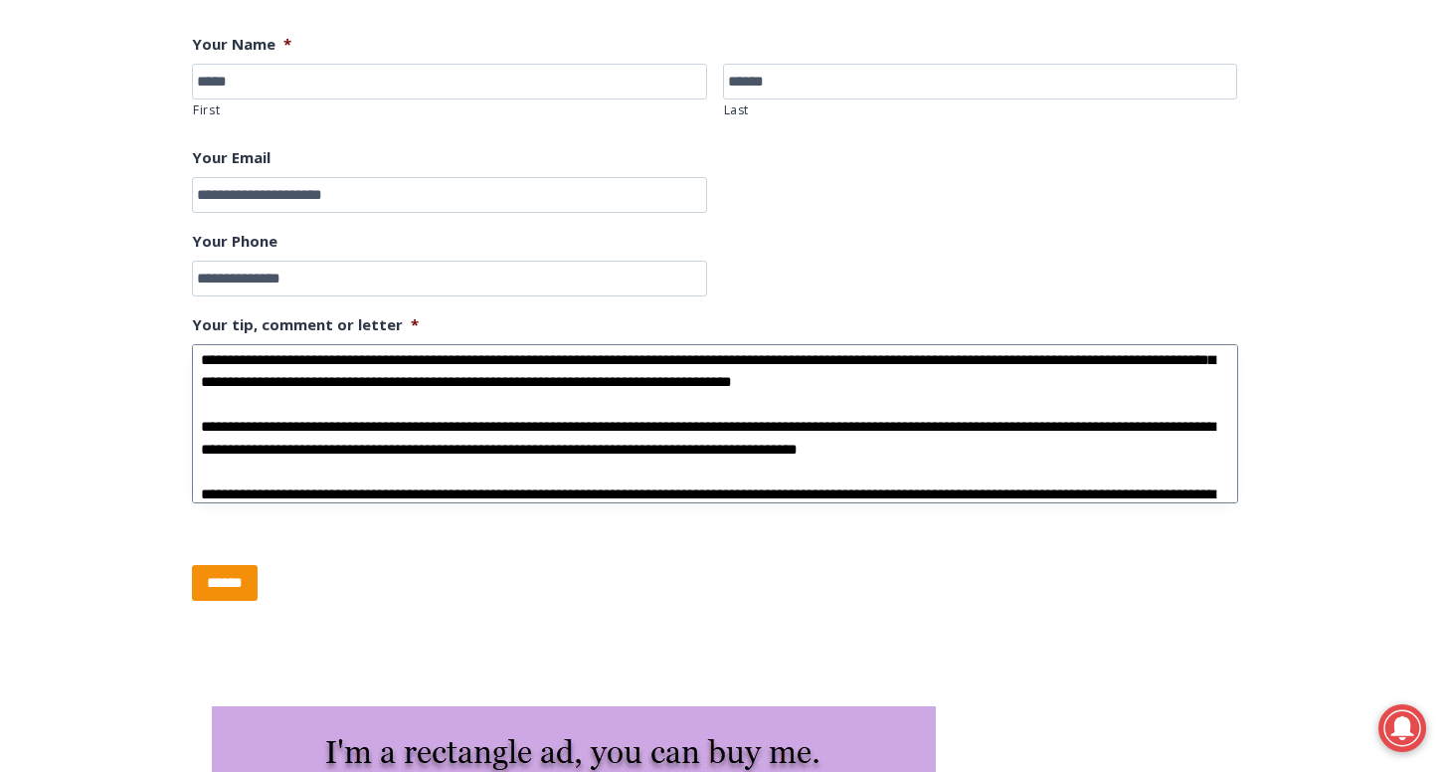
click at [775, 429] on textarea "Your tip, comment or letter *" at bounding box center [715, 423] width 1046 height 159
click at [778, 422] on textarea "Your tip, comment or letter *" at bounding box center [715, 423] width 1046 height 159
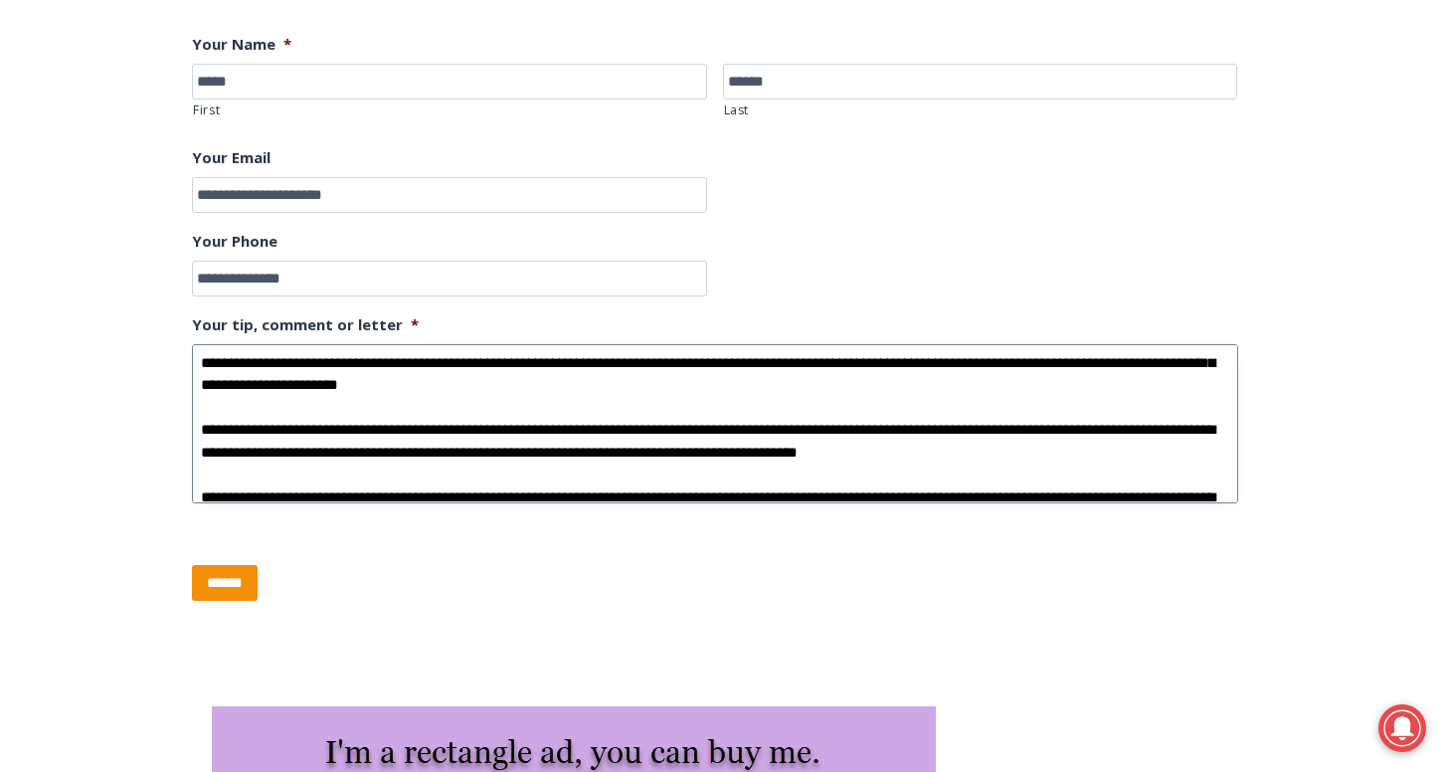
scroll to position [314, 0]
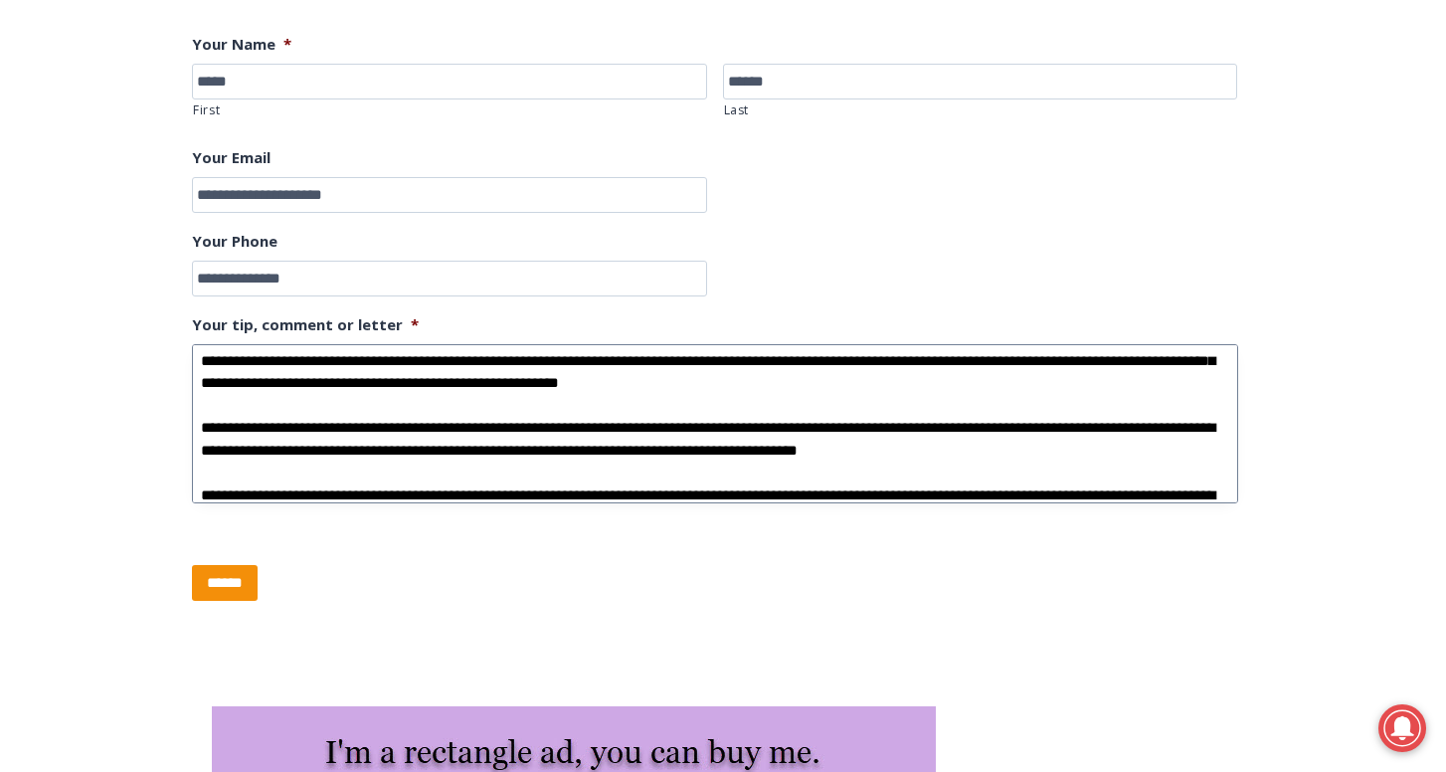
click at [623, 416] on textarea "Your tip, comment or letter *" at bounding box center [715, 423] width 1046 height 159
click at [607, 416] on textarea "Your tip, comment or letter *" at bounding box center [715, 423] width 1046 height 159
click at [938, 411] on textarea "Your tip, comment or letter *" at bounding box center [715, 423] width 1046 height 159
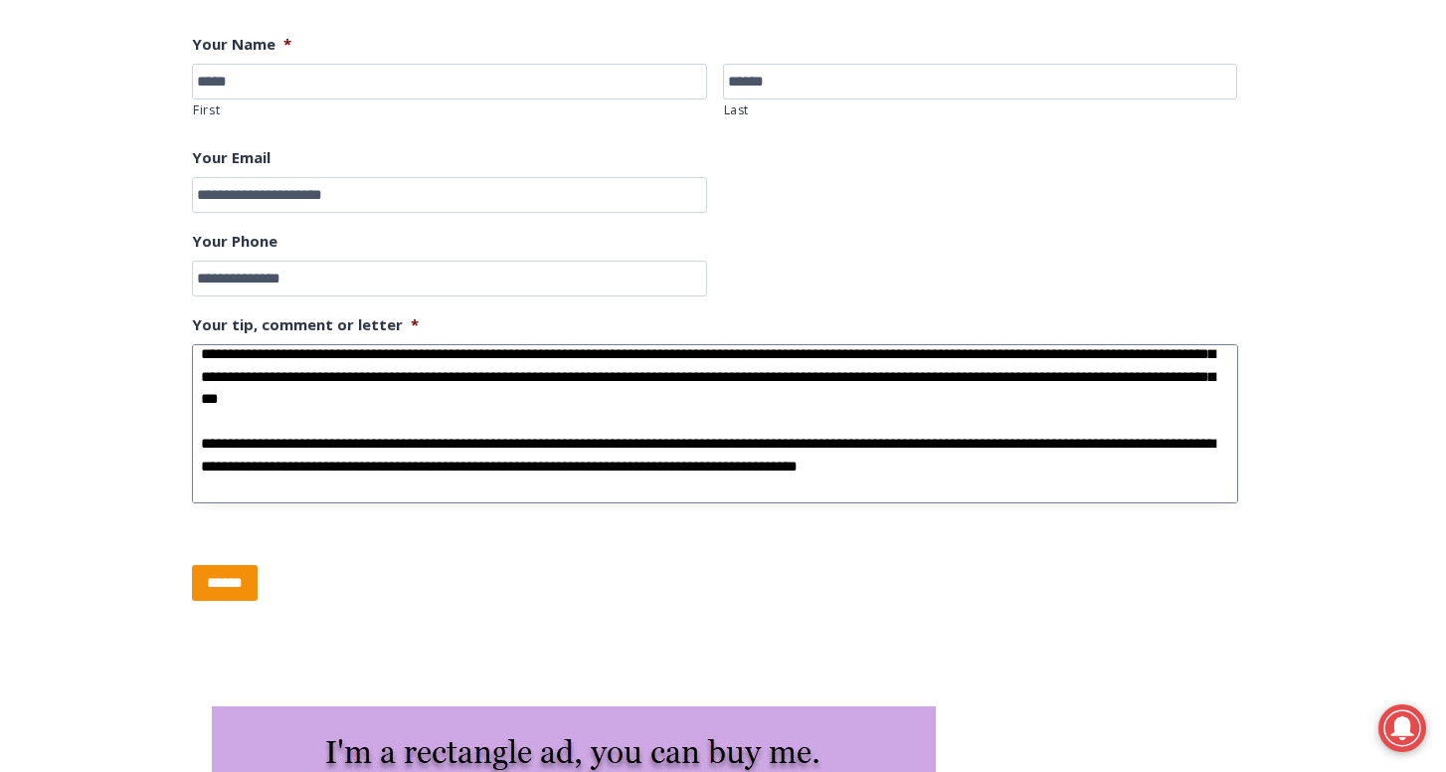
scroll to position [340, 0]
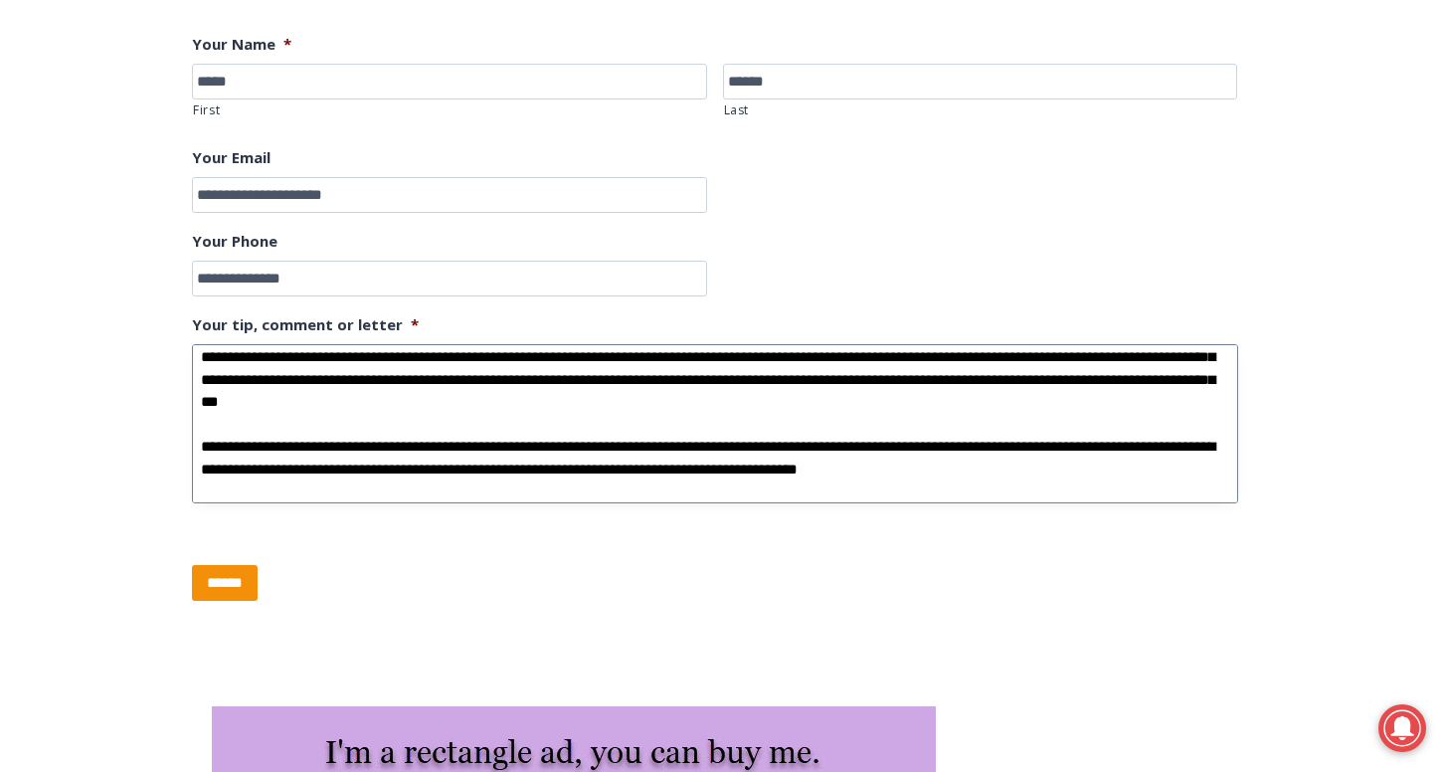
click at [629, 437] on textarea "Your tip, comment or letter *" at bounding box center [715, 423] width 1046 height 159
click at [341, 386] on textarea "Your tip, comment or letter *" at bounding box center [715, 423] width 1046 height 159
click at [821, 439] on textarea "Your tip, comment or letter *" at bounding box center [715, 423] width 1046 height 159
click at [1031, 438] on textarea "Your tip, comment or letter *" at bounding box center [715, 423] width 1046 height 159
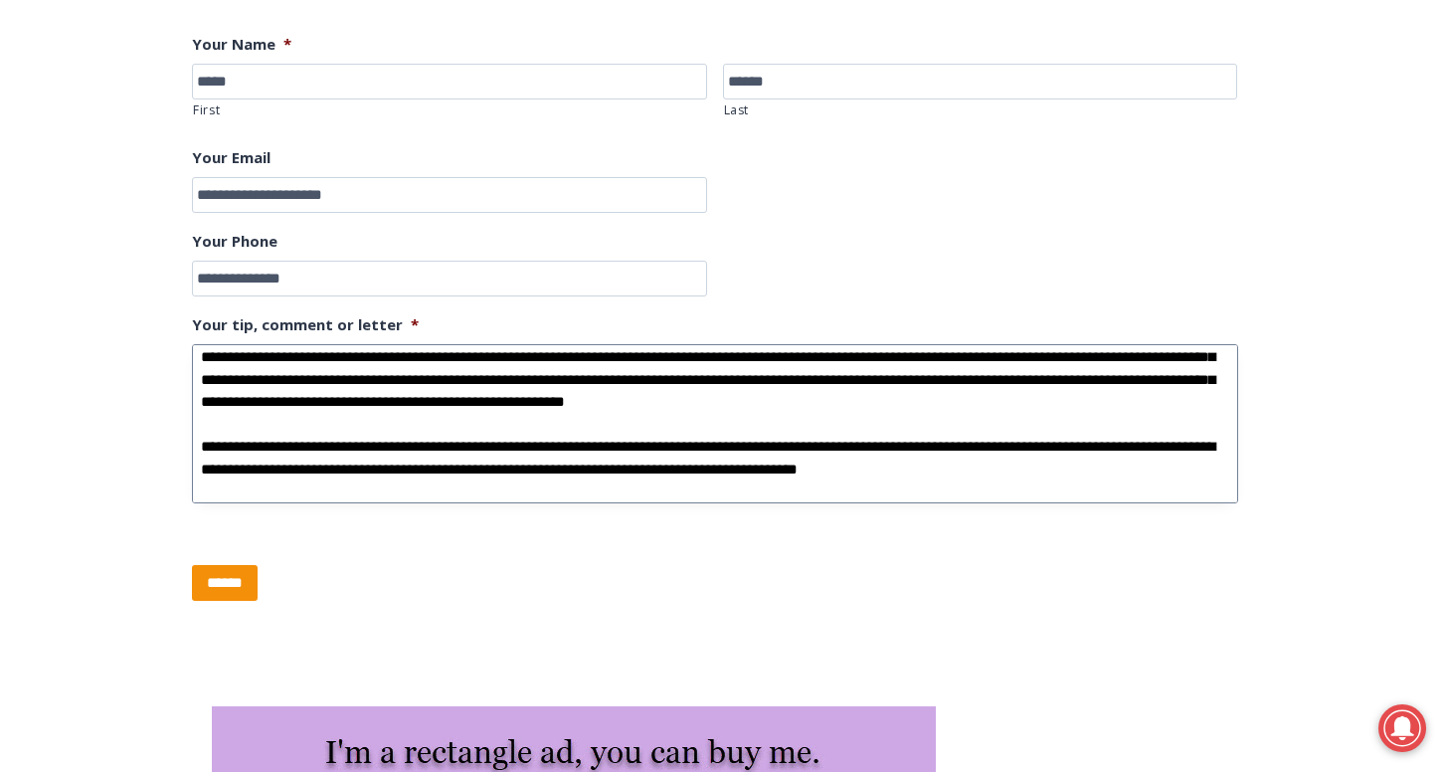
click at [834, 437] on textarea "Your tip, comment or letter *" at bounding box center [715, 423] width 1046 height 159
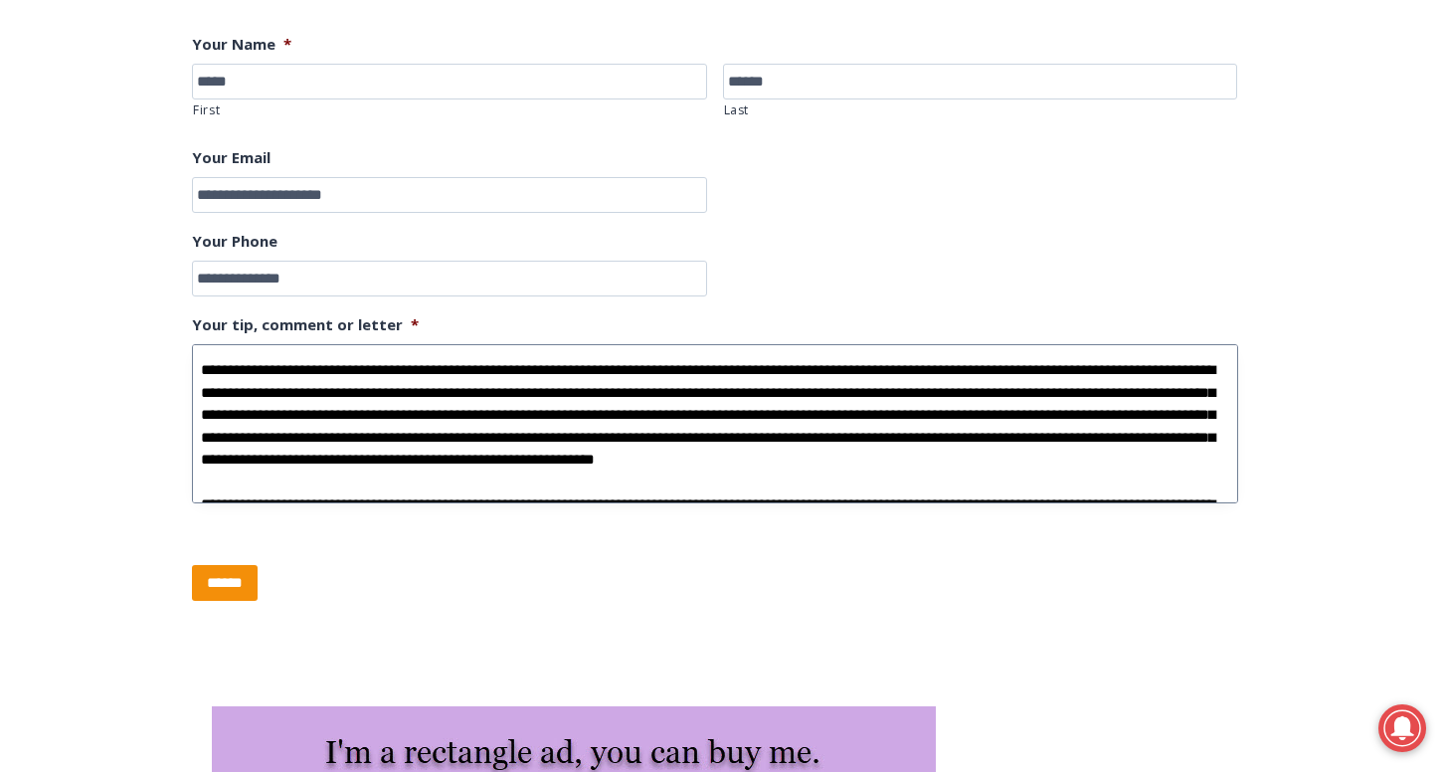
scroll to position [287, 0]
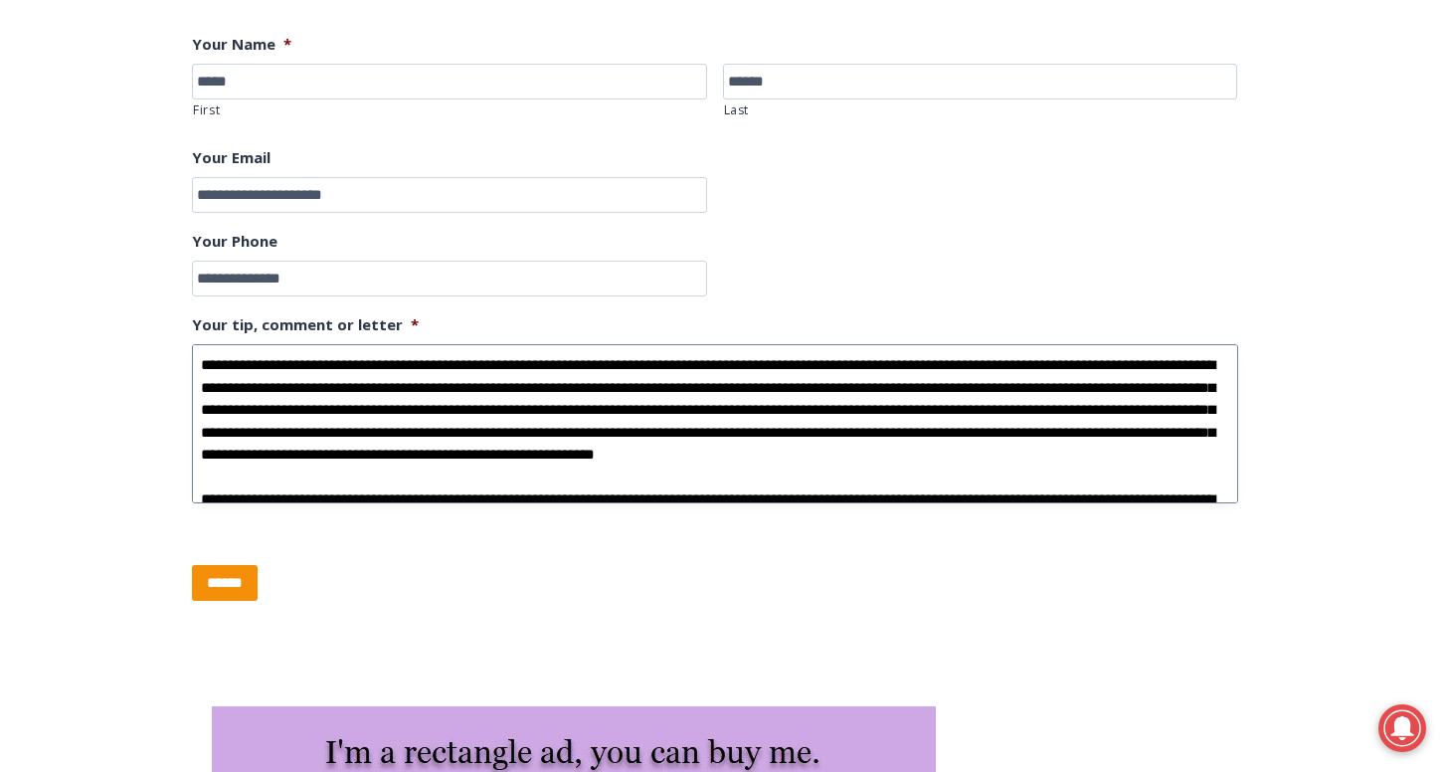
click at [219, 404] on textarea "Your tip, comment or letter *" at bounding box center [715, 423] width 1046 height 159
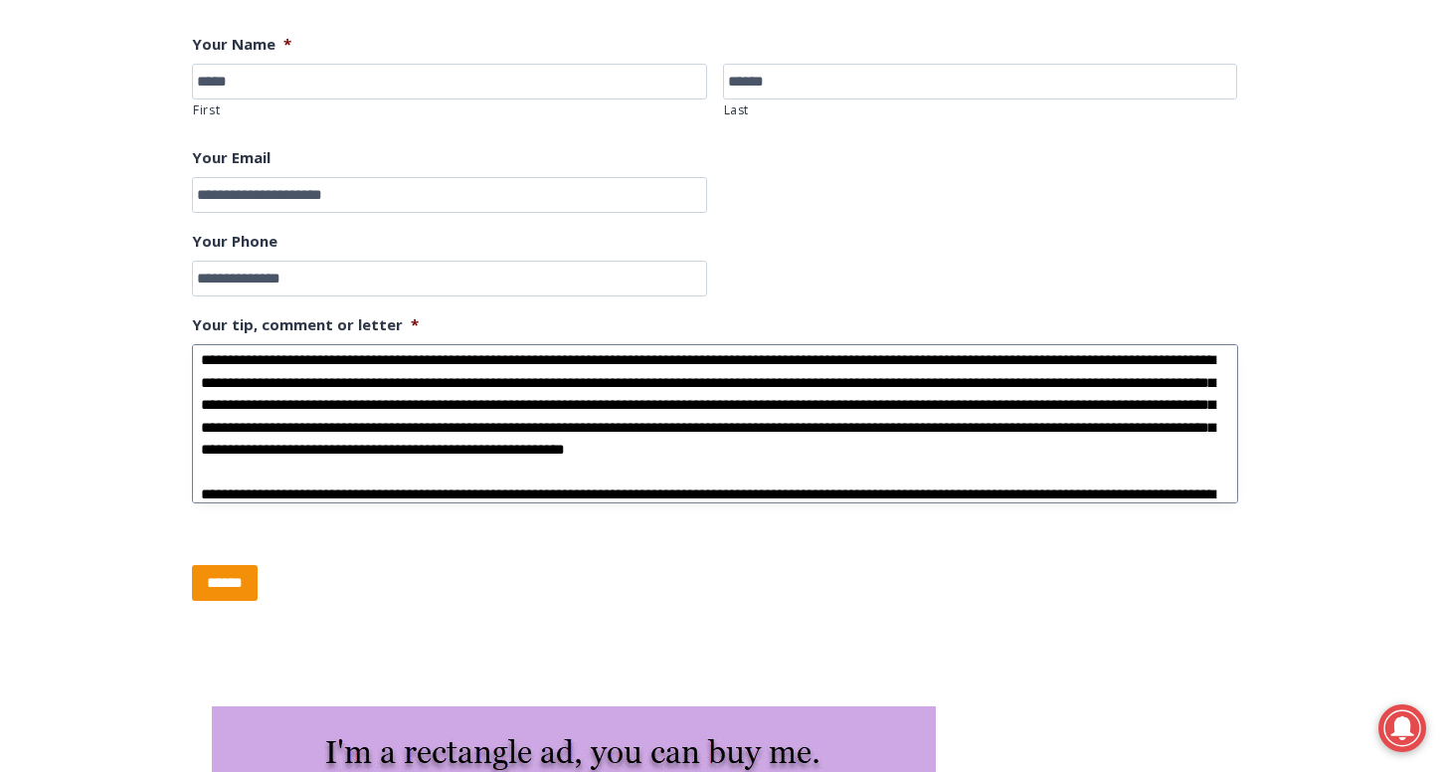
scroll to position [293, 0]
click at [491, 416] on textarea "Your tip, comment or letter *" at bounding box center [715, 423] width 1046 height 159
click at [378, 417] on textarea "Your tip, comment or letter *" at bounding box center [715, 423] width 1046 height 159
click at [493, 418] on textarea "Your tip, comment or letter *" at bounding box center [715, 423] width 1046 height 159
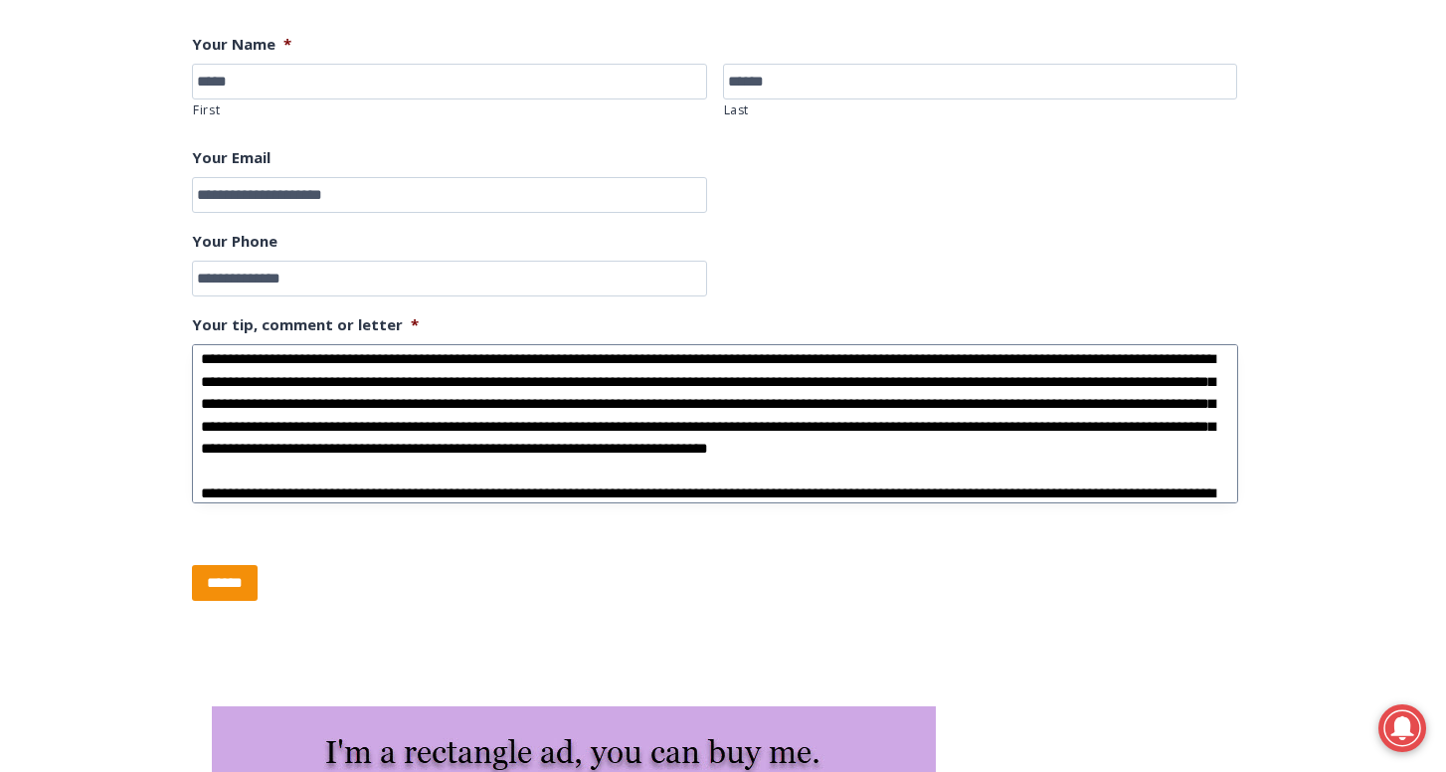
drag, startPoint x: 522, startPoint y: 419, endPoint x: 482, endPoint y: 419, distance: 39.8
click at [482, 419] on textarea "Your tip, comment or letter *" at bounding box center [715, 423] width 1046 height 159
click at [474, 417] on textarea "Your tip, comment or letter *" at bounding box center [715, 423] width 1046 height 159
drag, startPoint x: 525, startPoint y: 418, endPoint x: 386, endPoint y: 410, distance: 139.4
click at [386, 410] on textarea "Your tip, comment or letter *" at bounding box center [715, 423] width 1046 height 159
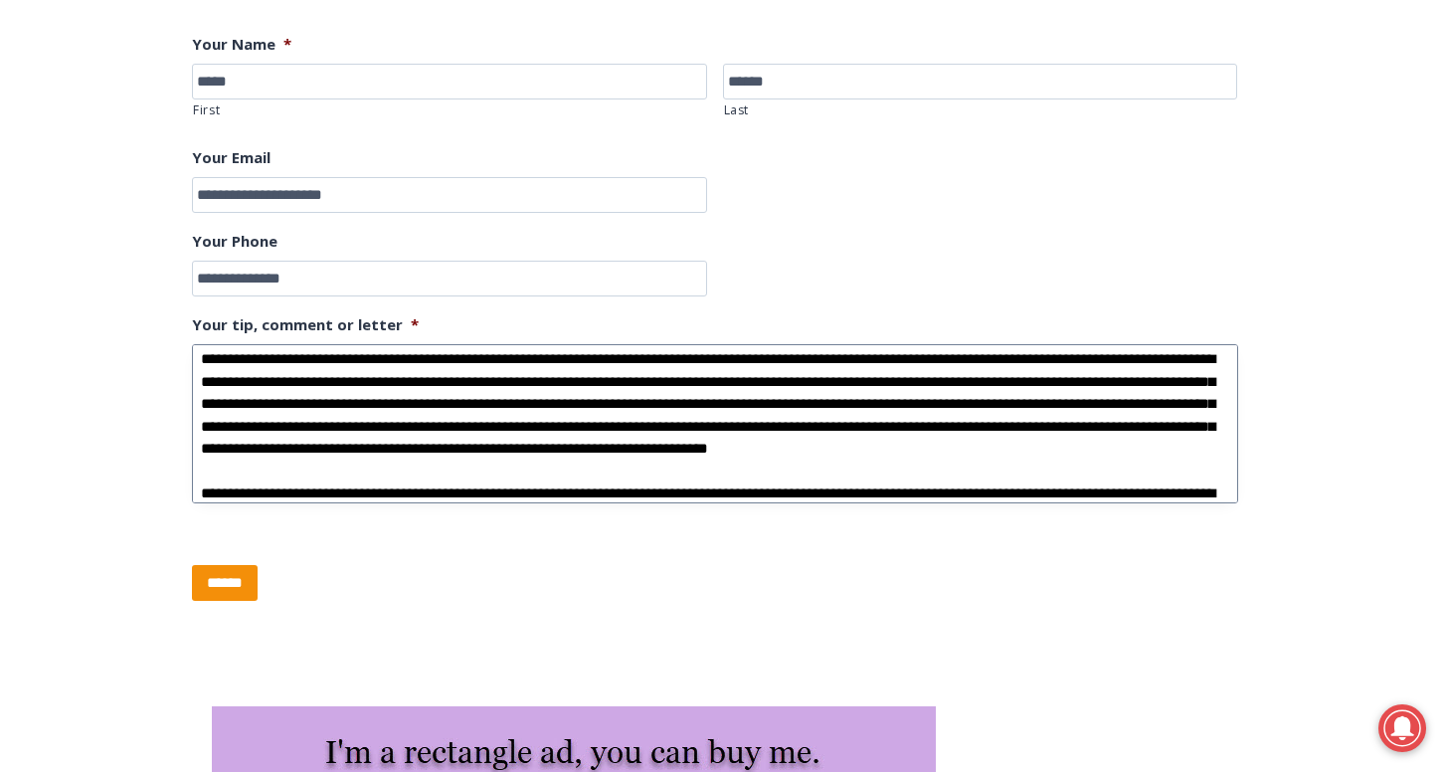
click at [425, 415] on textarea "Your tip, comment or letter *" at bounding box center [715, 423] width 1046 height 159
click at [481, 423] on textarea "Your tip, comment or letter *" at bounding box center [715, 423] width 1046 height 159
drag, startPoint x: 519, startPoint y: 418, endPoint x: 381, endPoint y: 412, distance: 138.3
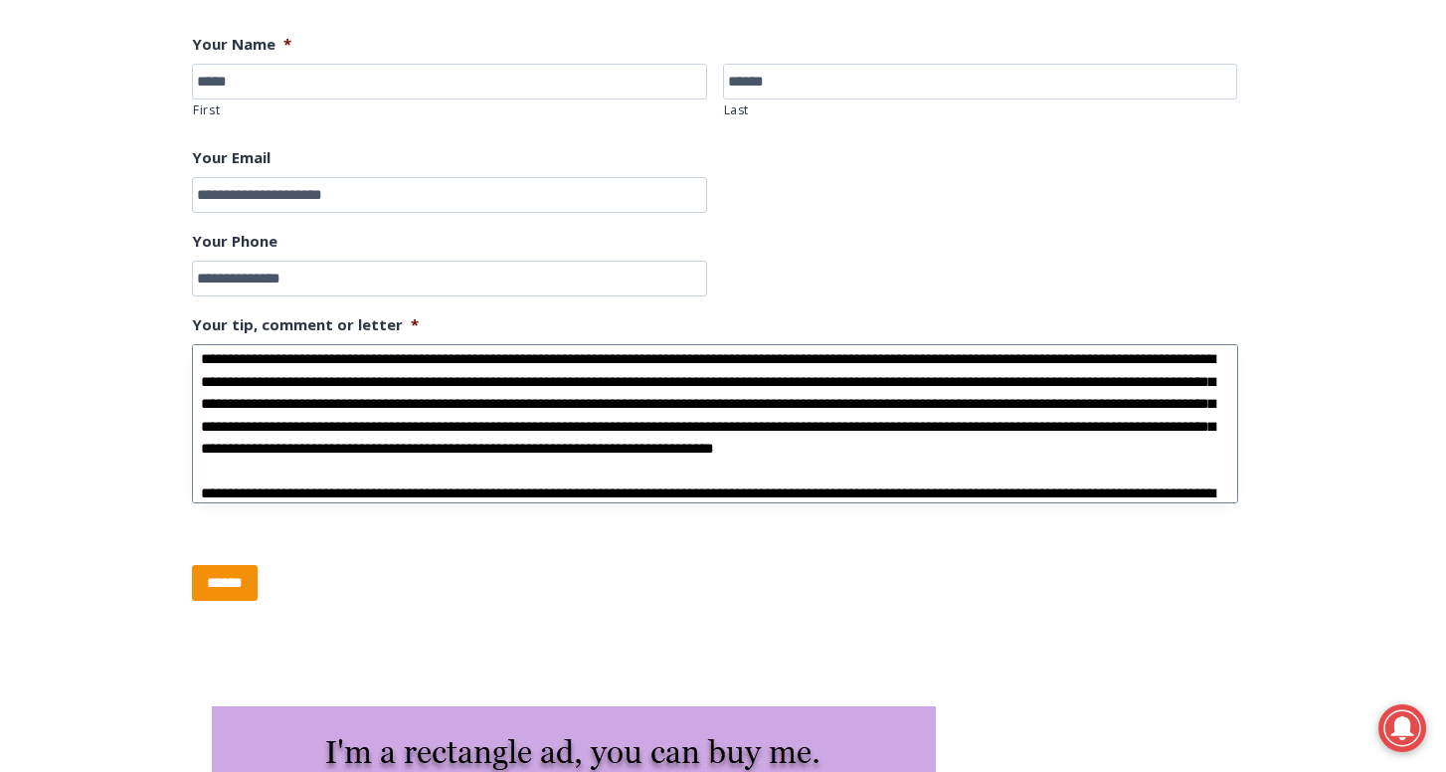
click at [381, 412] on textarea "Your tip, comment or letter *" at bounding box center [715, 423] width 1046 height 159
drag, startPoint x: 481, startPoint y: 417, endPoint x: 388, endPoint y: 417, distance: 93.5
click at [388, 417] on textarea "Your tip, comment or letter *" at bounding box center [715, 423] width 1046 height 159
click at [871, 418] on textarea "Your tip, comment or letter *" at bounding box center [715, 423] width 1046 height 159
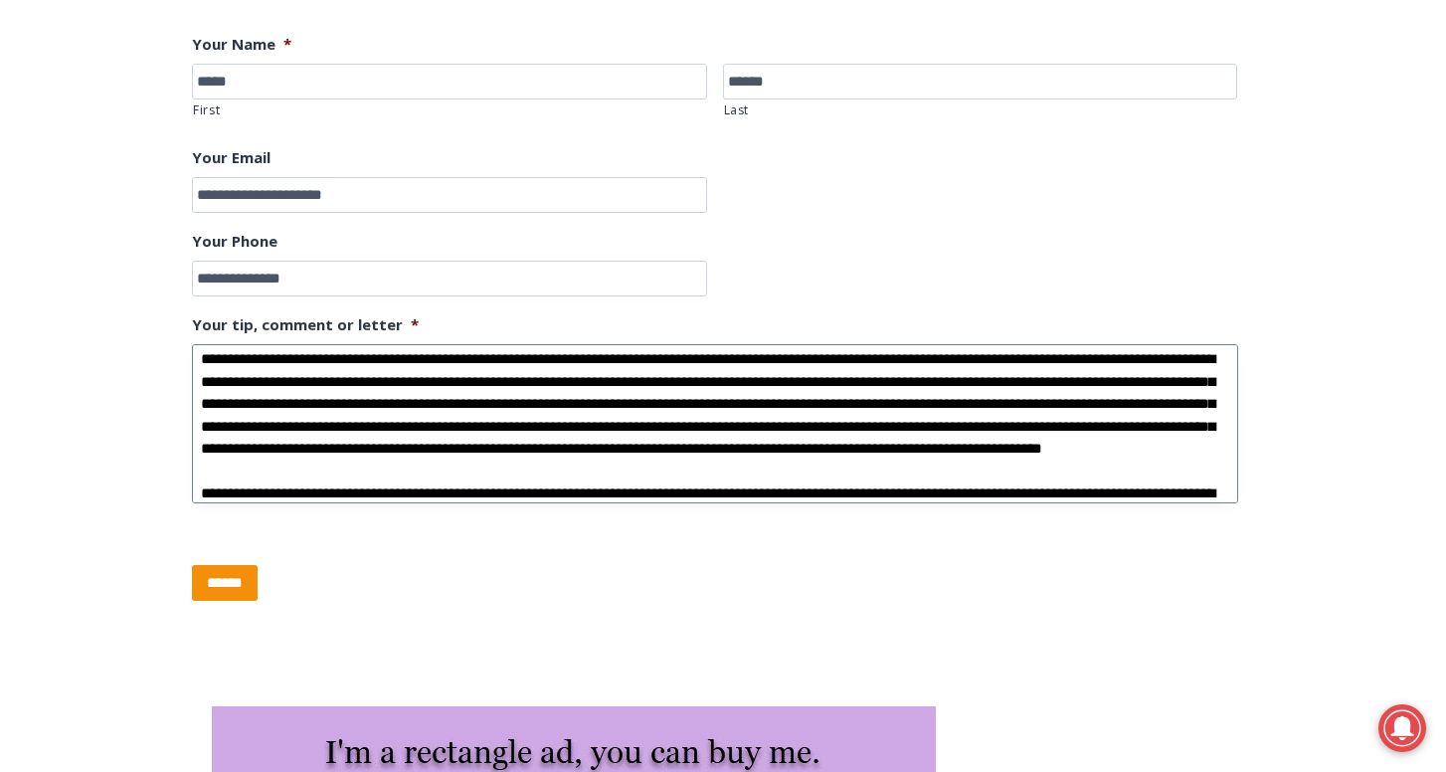
scroll to position [313, 0]
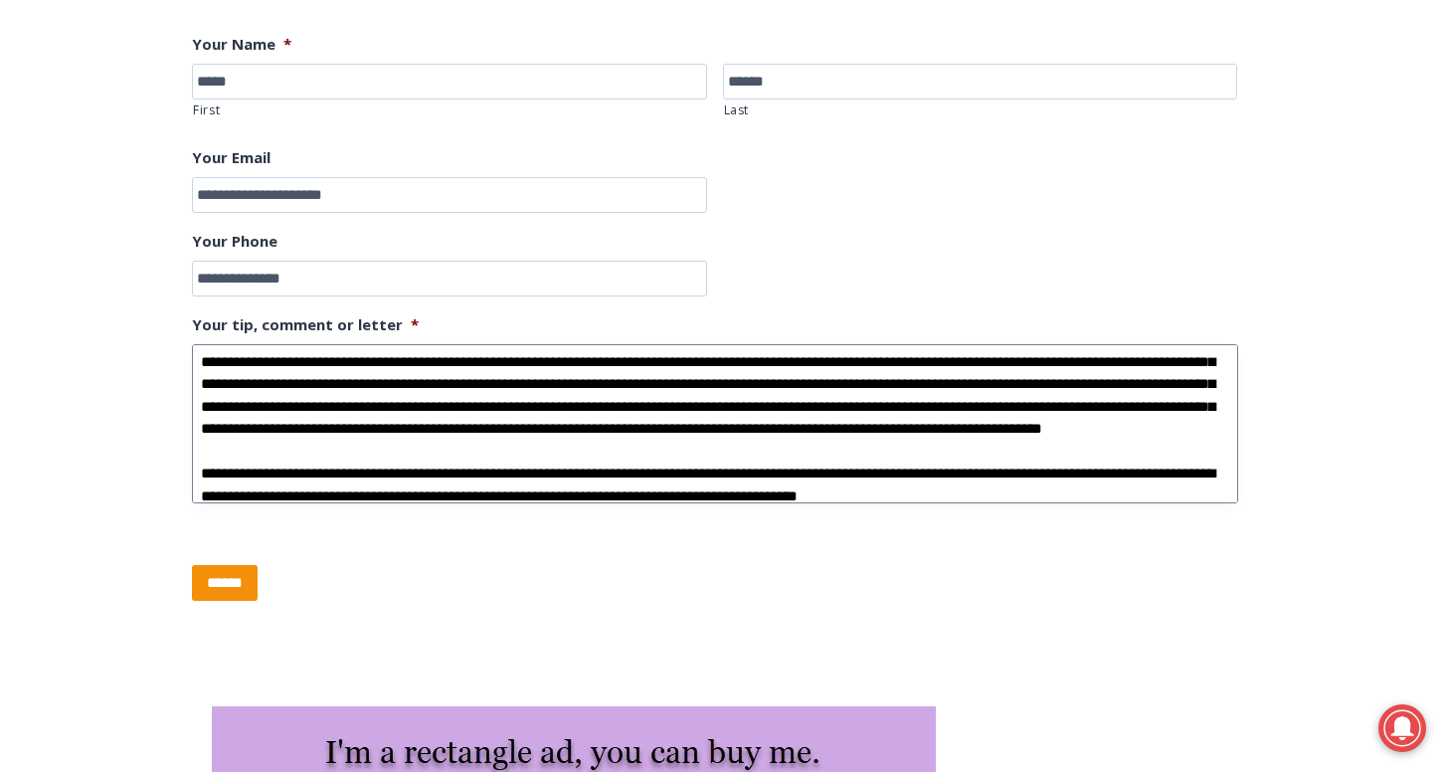
click at [852, 423] on textarea "Your tip, comment or letter *" at bounding box center [715, 423] width 1046 height 159
click at [348, 423] on textarea "Your tip, comment or letter *" at bounding box center [715, 423] width 1046 height 159
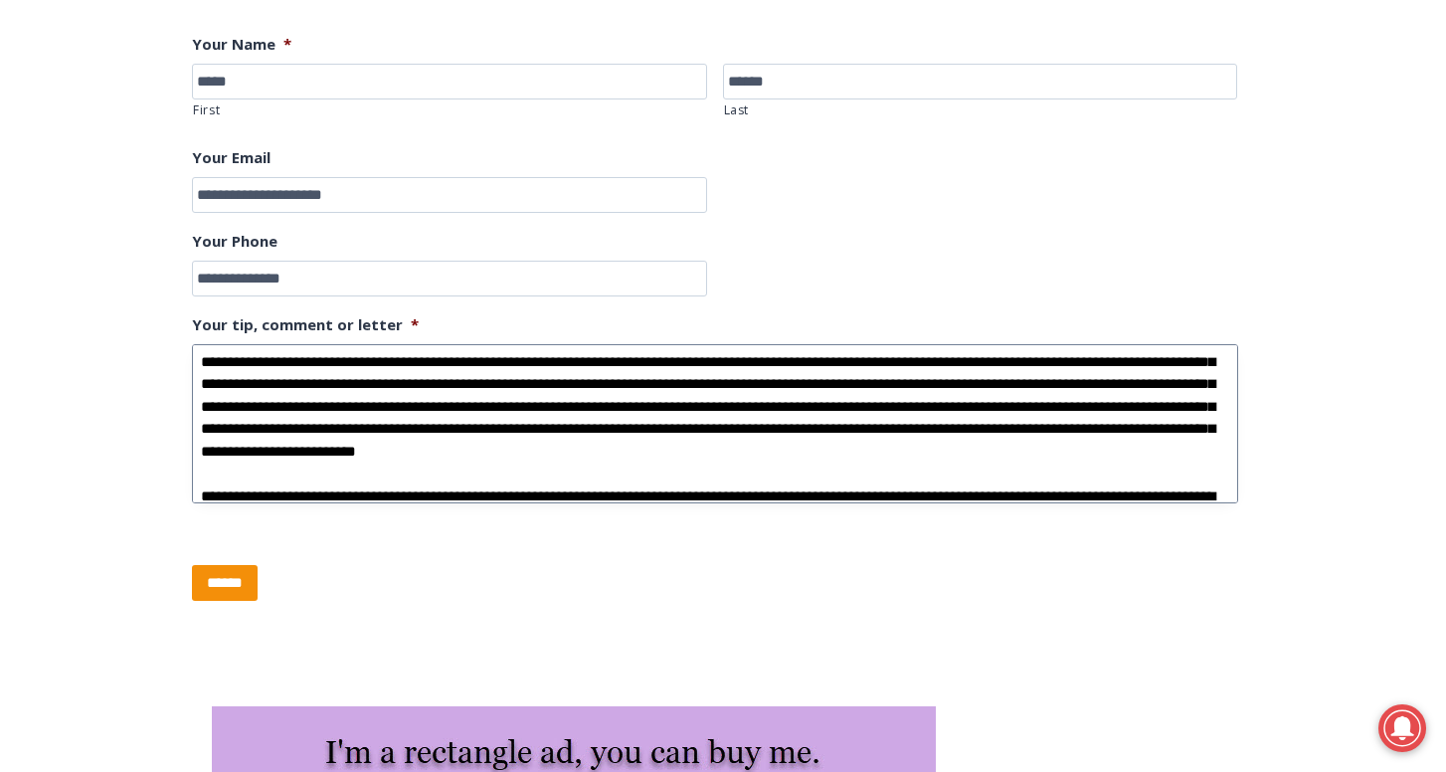
click at [381, 417] on textarea "Your tip, comment or letter *" at bounding box center [715, 423] width 1046 height 159
click at [371, 418] on textarea "Your tip, comment or letter *" at bounding box center [715, 423] width 1046 height 159
click at [707, 417] on textarea "Your tip, comment or letter *" at bounding box center [715, 423] width 1046 height 159
click at [752, 370] on textarea "Your tip, comment or letter *" at bounding box center [715, 423] width 1046 height 159
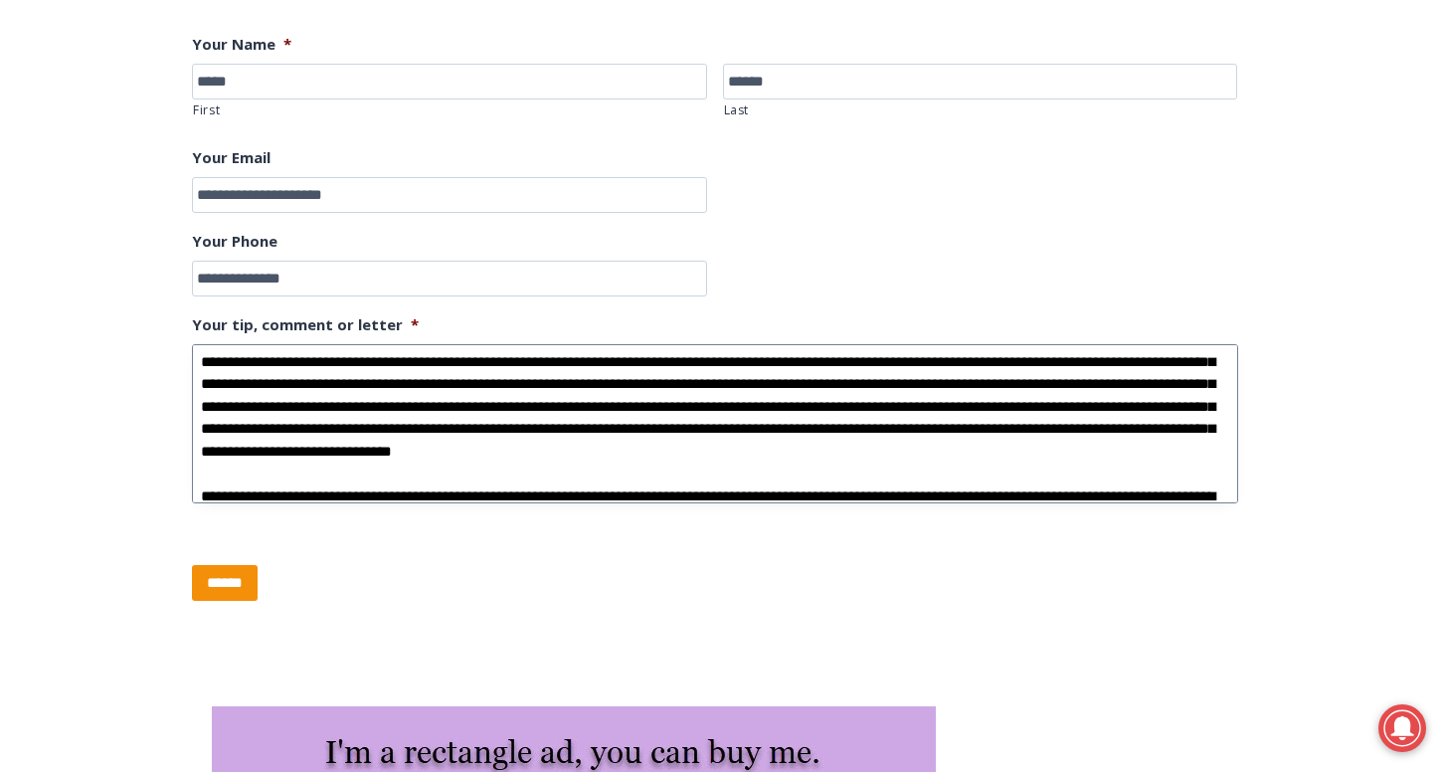
click at [755, 372] on textarea "Your tip, comment or letter *" at bounding box center [715, 423] width 1046 height 159
click at [816, 420] on textarea "Your tip, comment or letter *" at bounding box center [715, 423] width 1046 height 159
drag, startPoint x: 446, startPoint y: 438, endPoint x: 484, endPoint y: 436, distance: 37.8
click at [484, 436] on textarea "Your tip, comment or letter *" at bounding box center [715, 423] width 1046 height 159
click at [541, 441] on textarea "Your tip, comment or letter *" at bounding box center [715, 423] width 1046 height 159
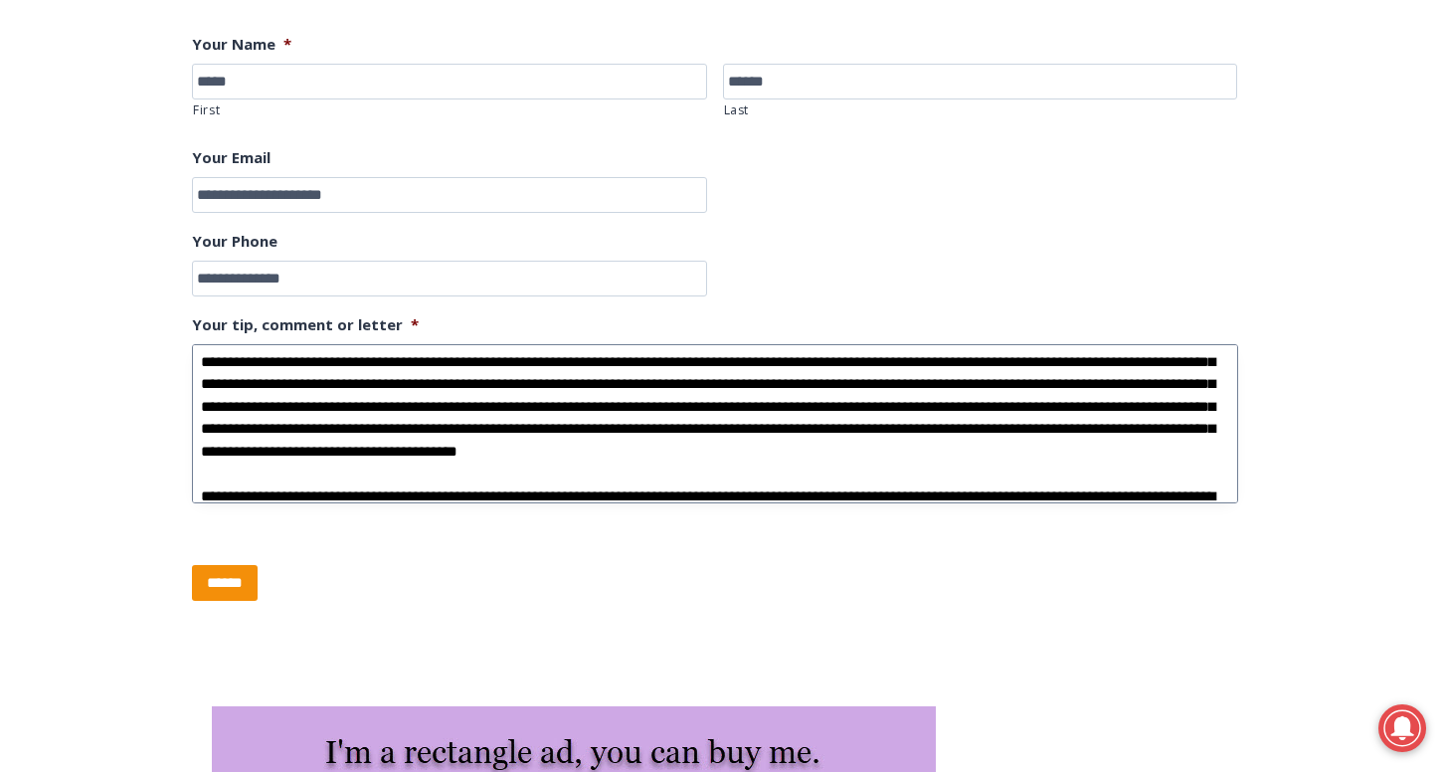
click at [576, 440] on textarea "Your tip, comment or letter *" at bounding box center [715, 423] width 1046 height 159
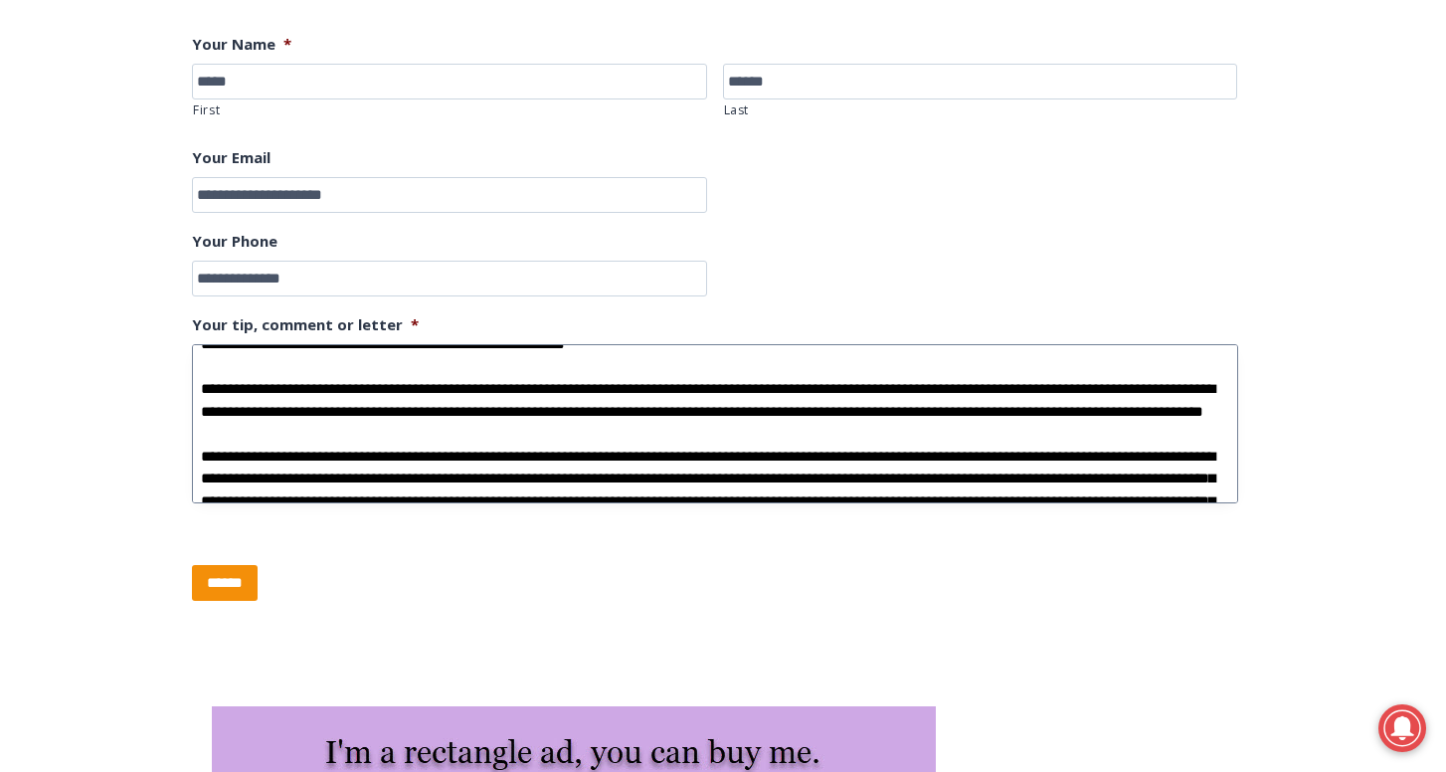
scroll to position [43, 0]
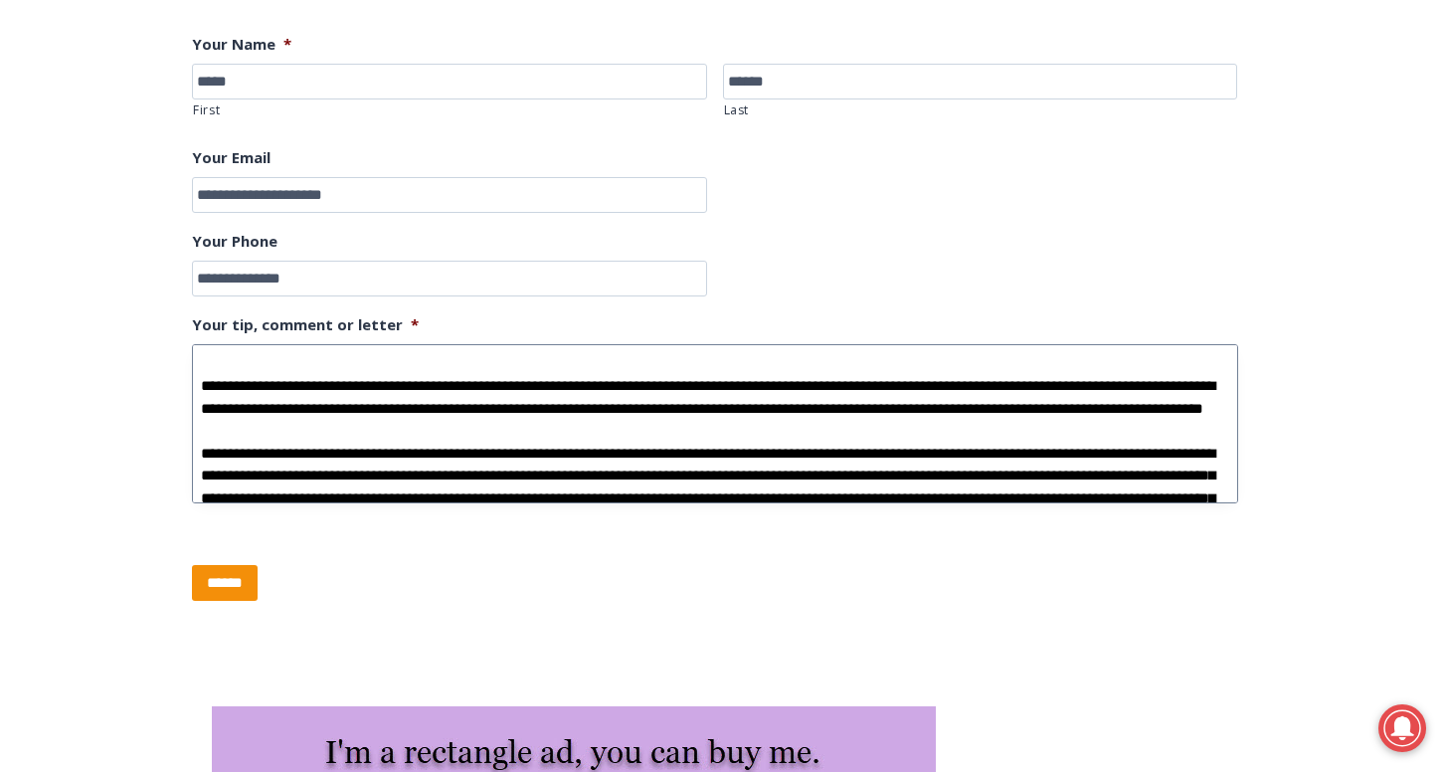
click at [581, 406] on textarea "Your tip, comment or letter *" at bounding box center [715, 423] width 1046 height 159
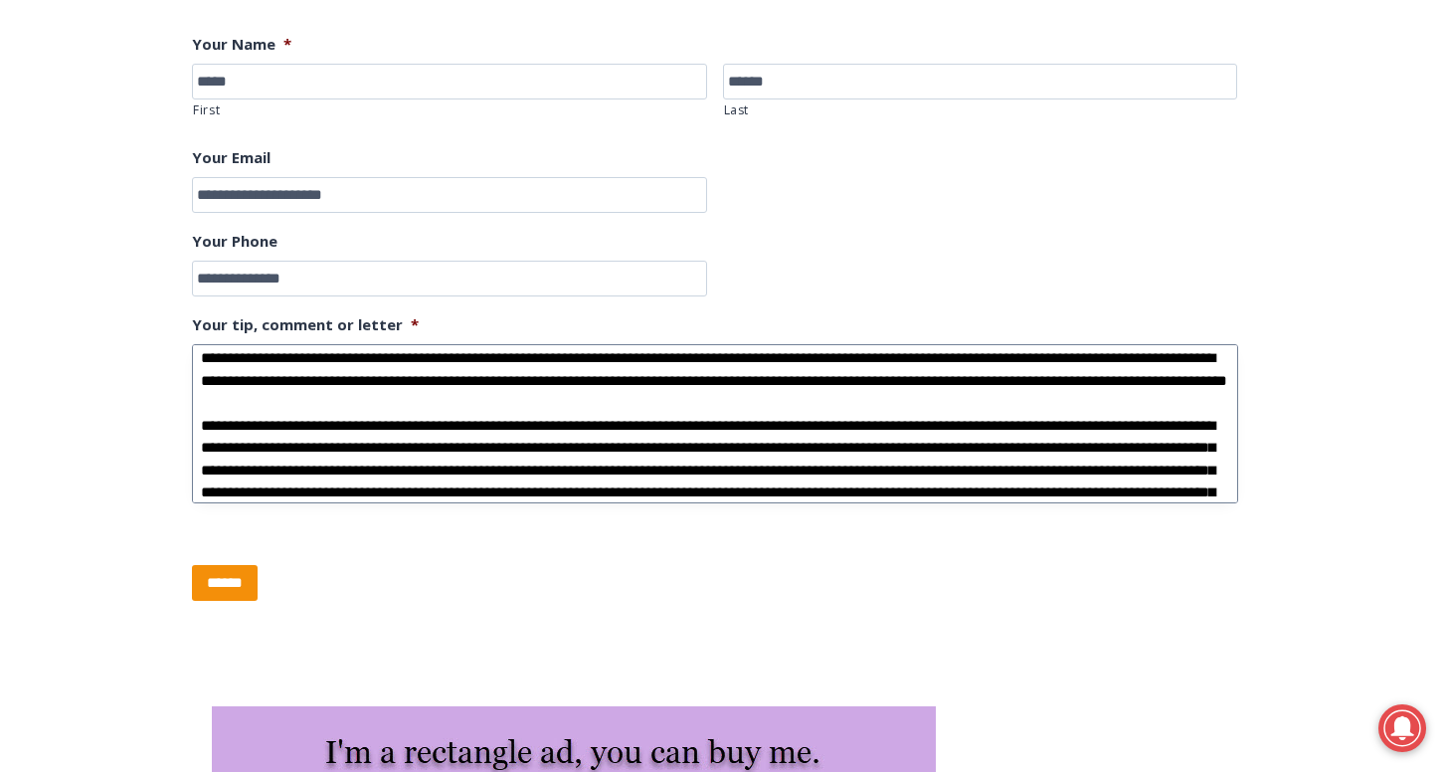
scroll to position [102, 0]
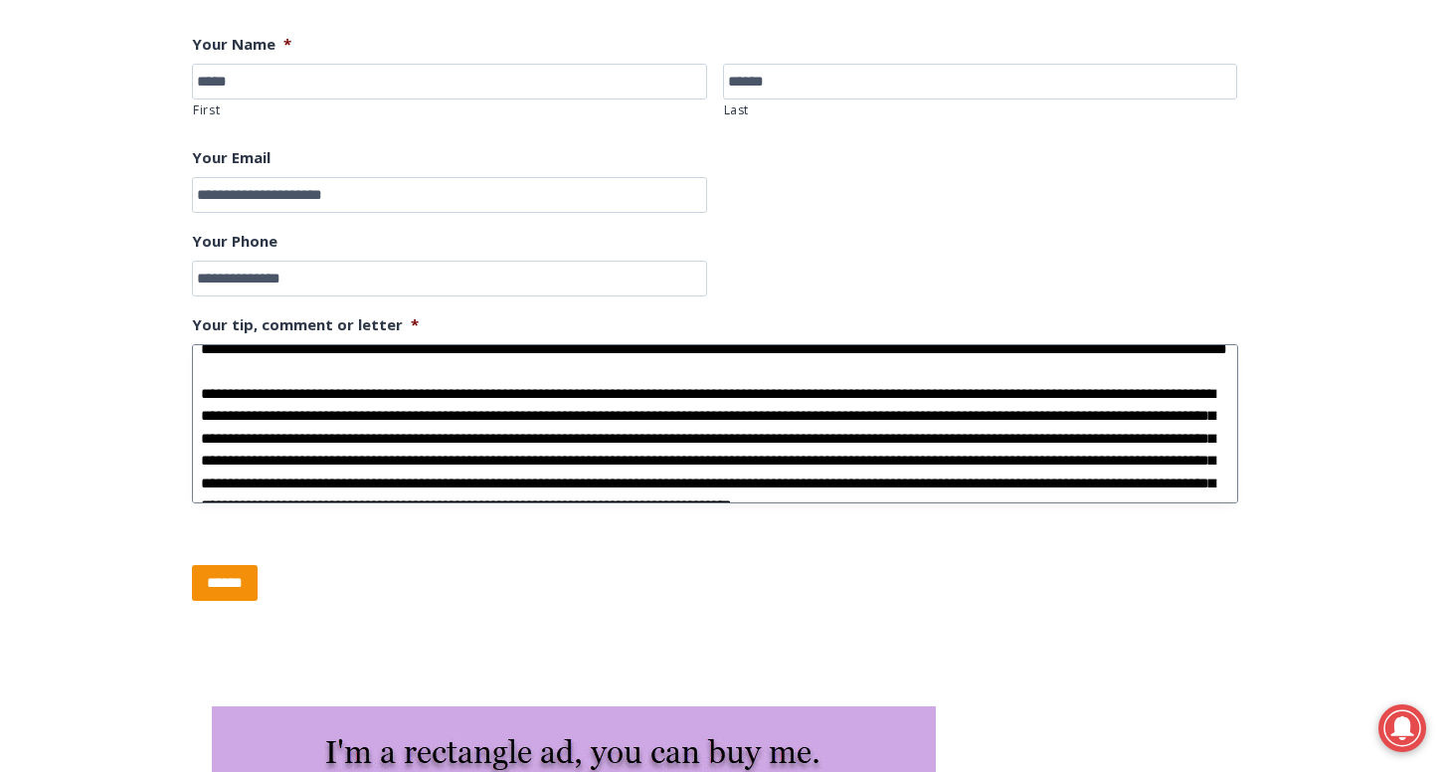
click at [511, 411] on textarea "Your tip, comment or letter *" at bounding box center [715, 423] width 1046 height 159
click at [694, 477] on textarea "Your tip, comment or letter *" at bounding box center [715, 423] width 1046 height 159
click at [463, 456] on textarea "Your tip, comment or letter *" at bounding box center [715, 423] width 1046 height 159
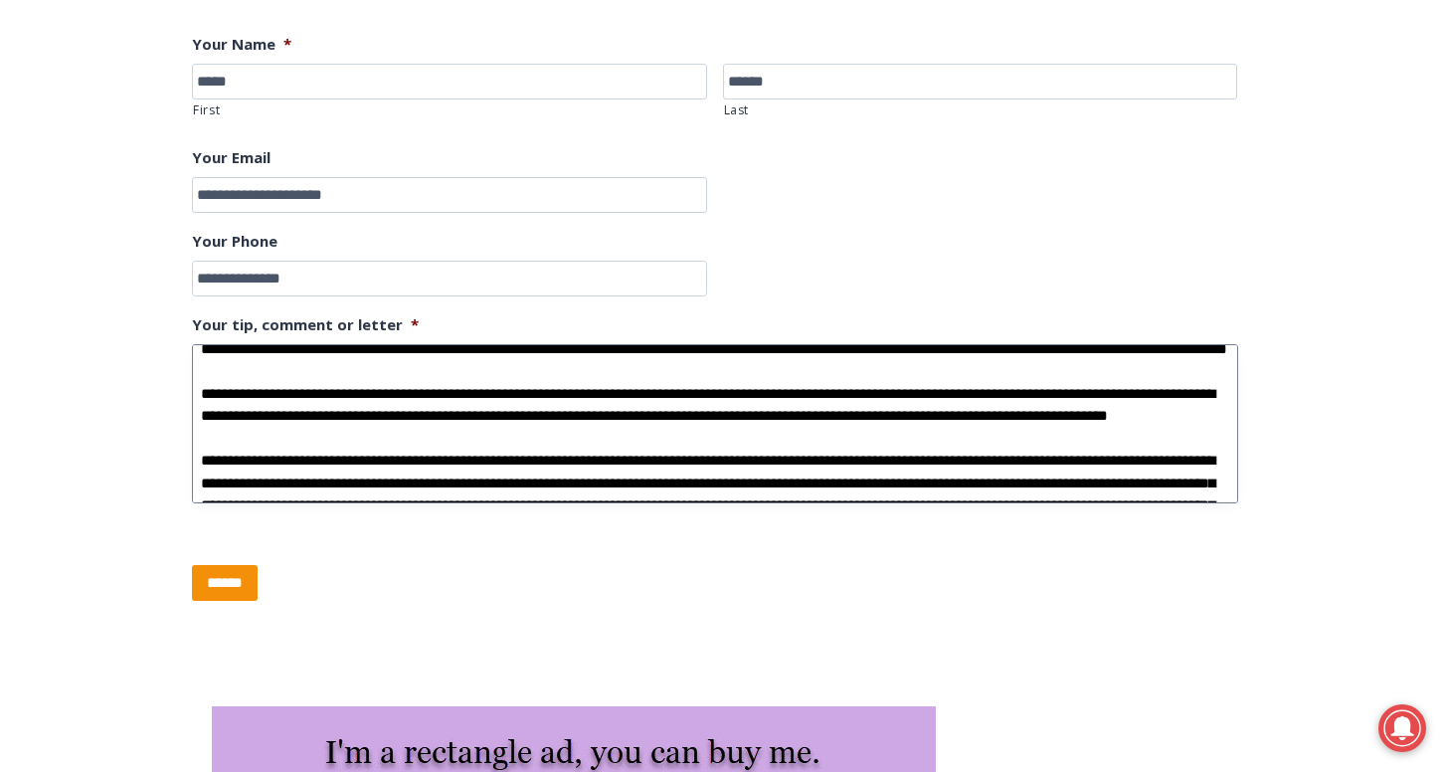
scroll to position [110, 0]
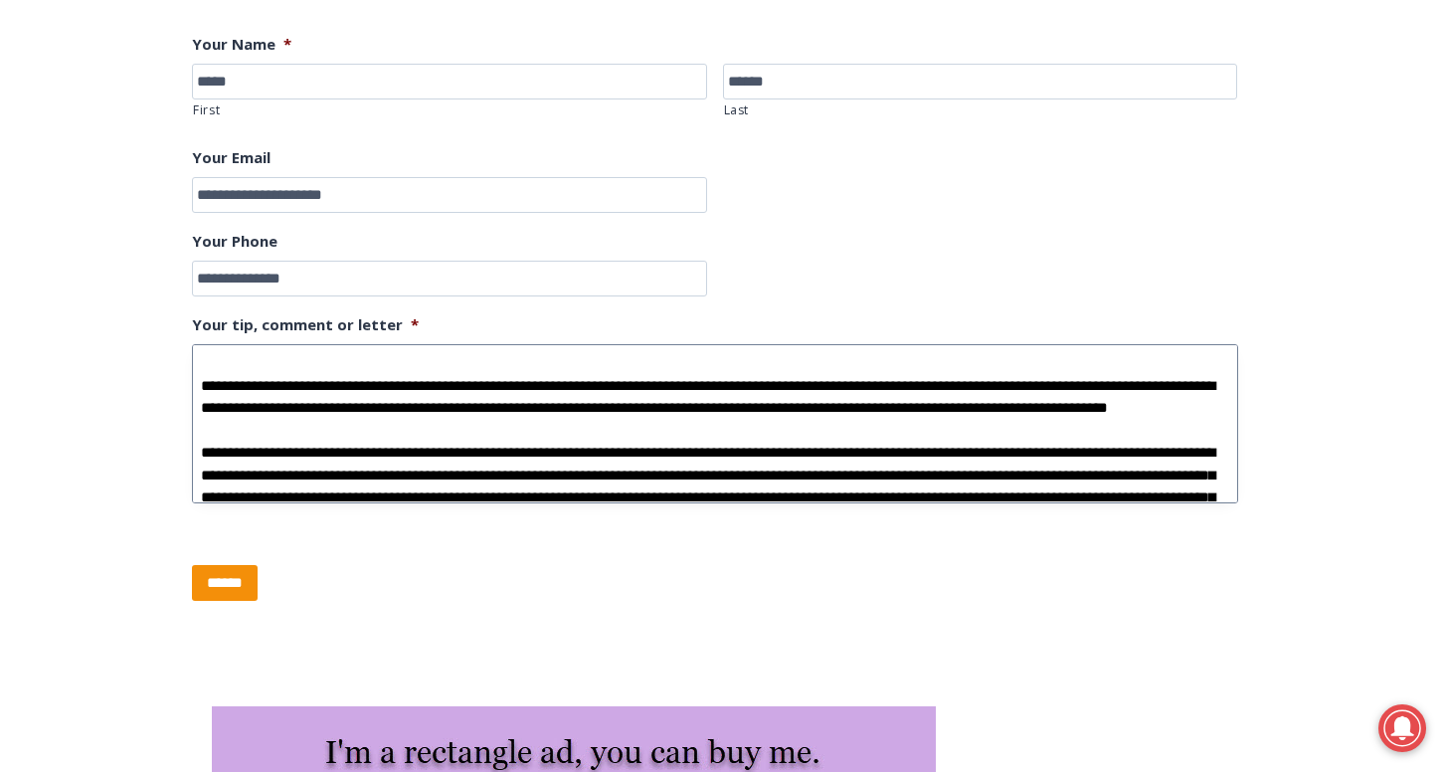
click at [464, 440] on textarea "Your tip, comment or letter *" at bounding box center [715, 423] width 1046 height 159
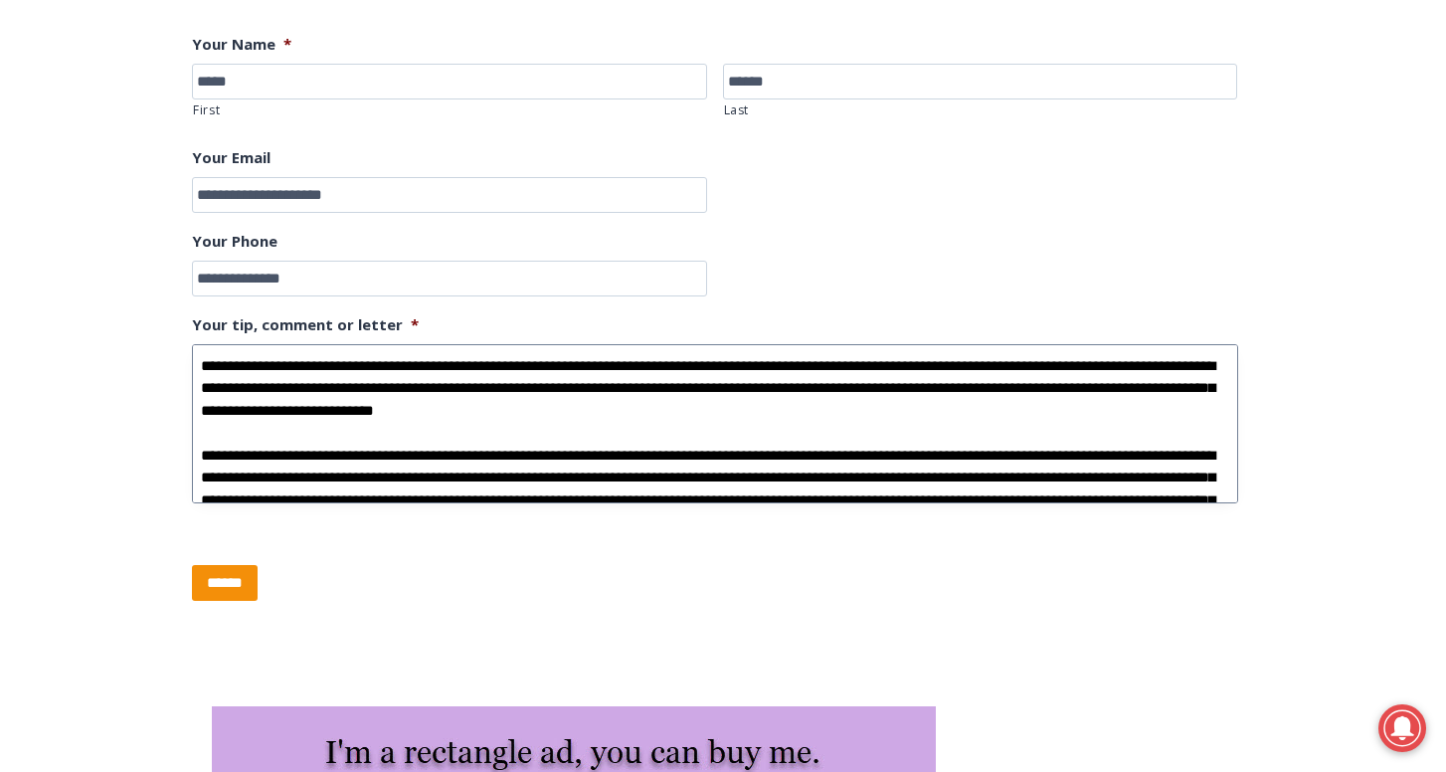
scroll to position [132, 0]
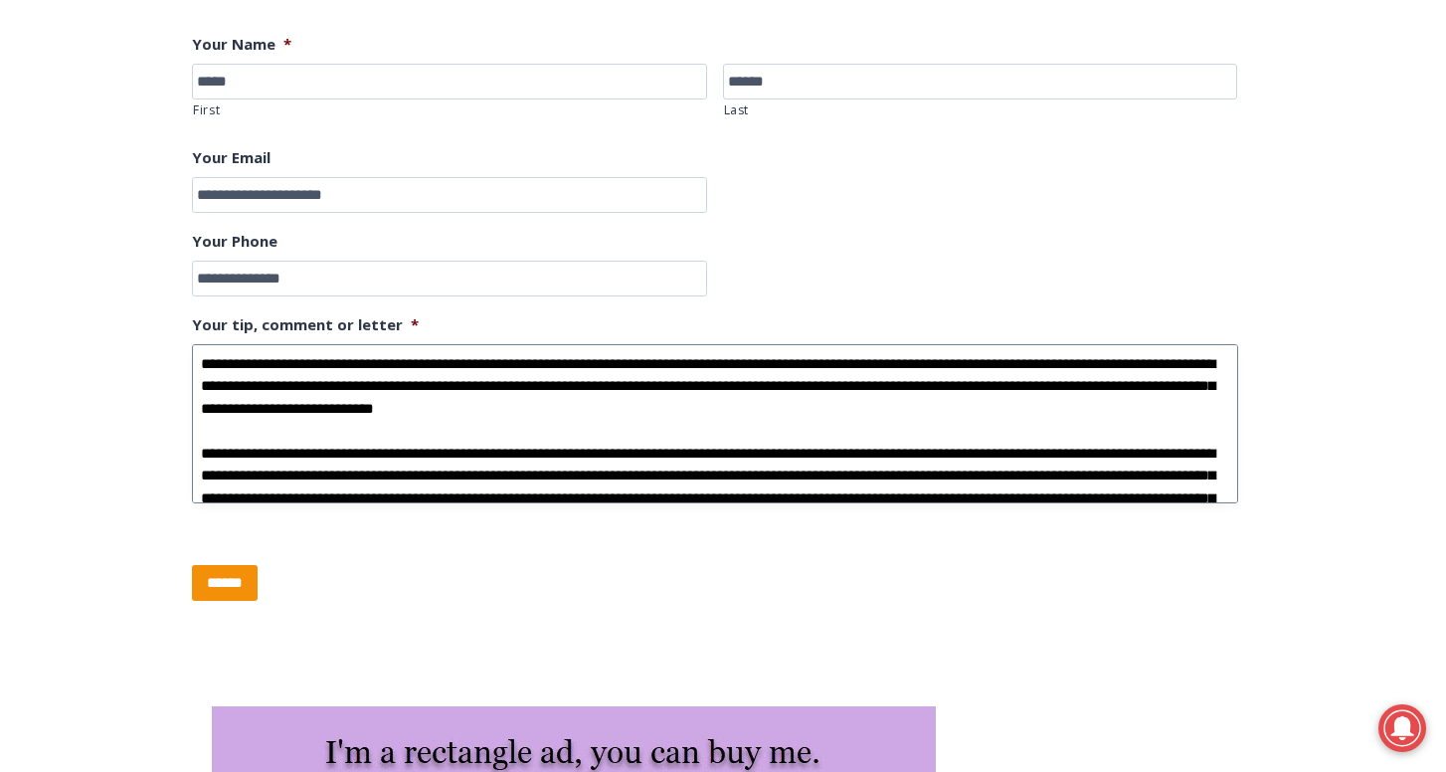
drag, startPoint x: 288, startPoint y: 386, endPoint x: 179, endPoint y: 386, distance: 109.4
click at [179, 386] on div "Tips & Letters There are three options to submit news: To submit an event for o…" at bounding box center [723, 174] width 1446 height 906
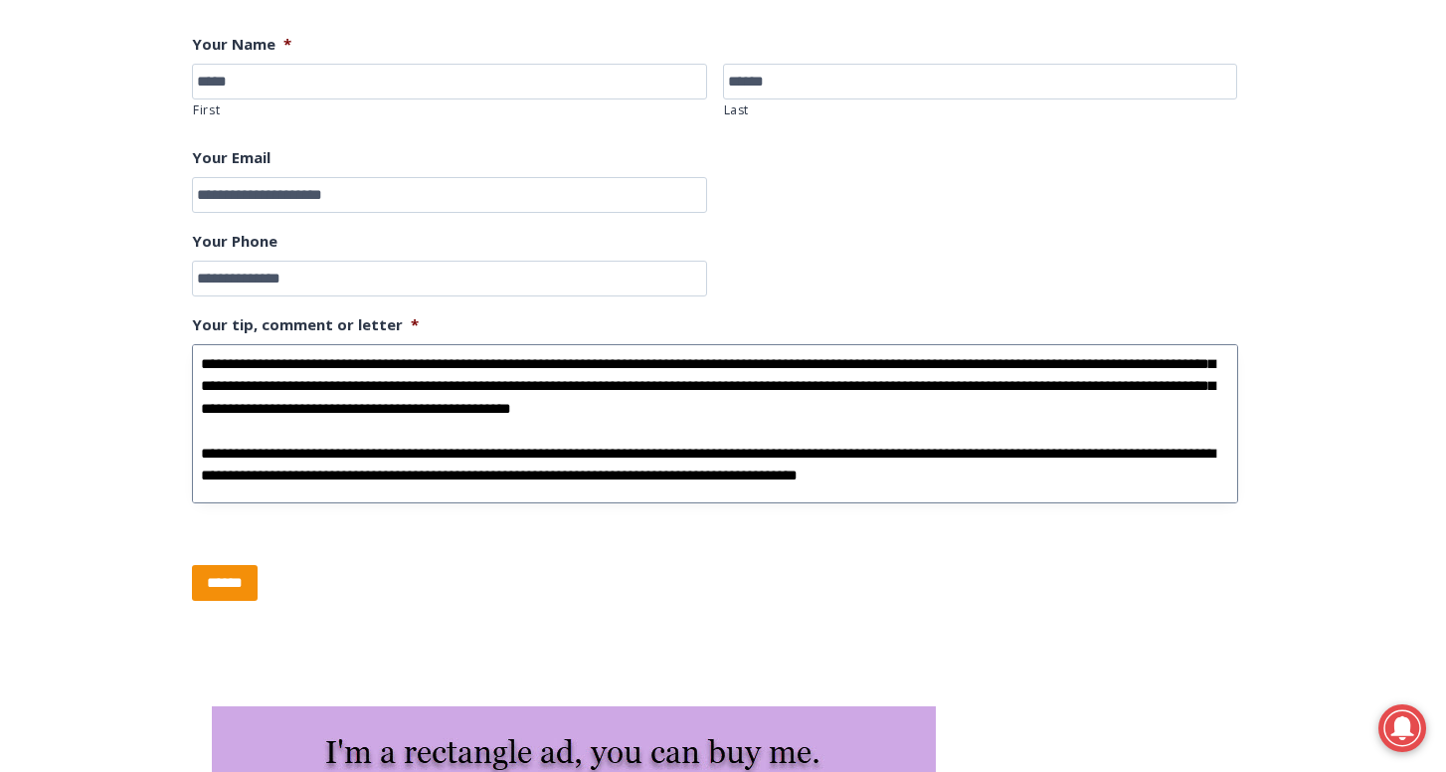
scroll to position [396, 0]
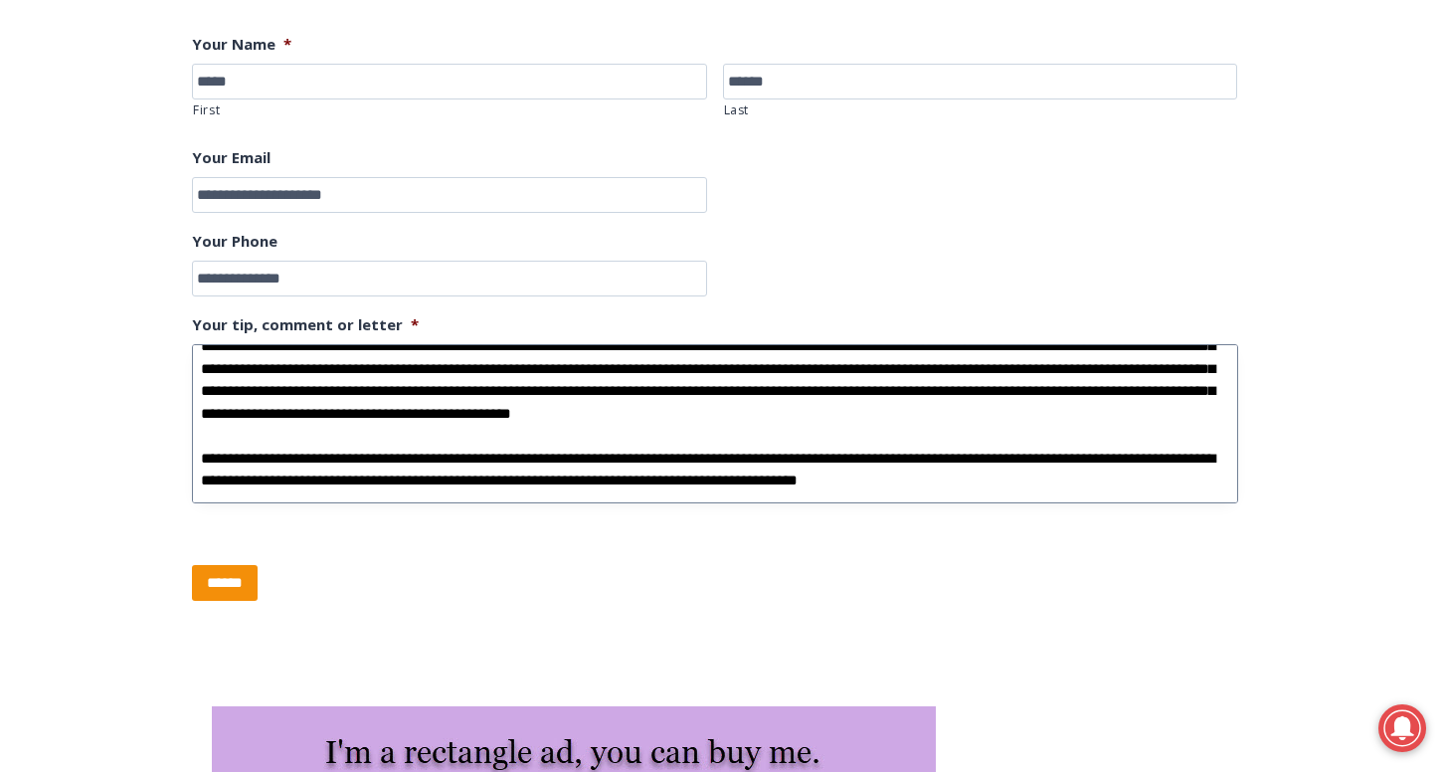
drag, startPoint x: 793, startPoint y: 400, endPoint x: 692, endPoint y: 401, distance: 101.4
click at [692, 401] on textarea "Your tip, comment or letter *" at bounding box center [715, 423] width 1046 height 159
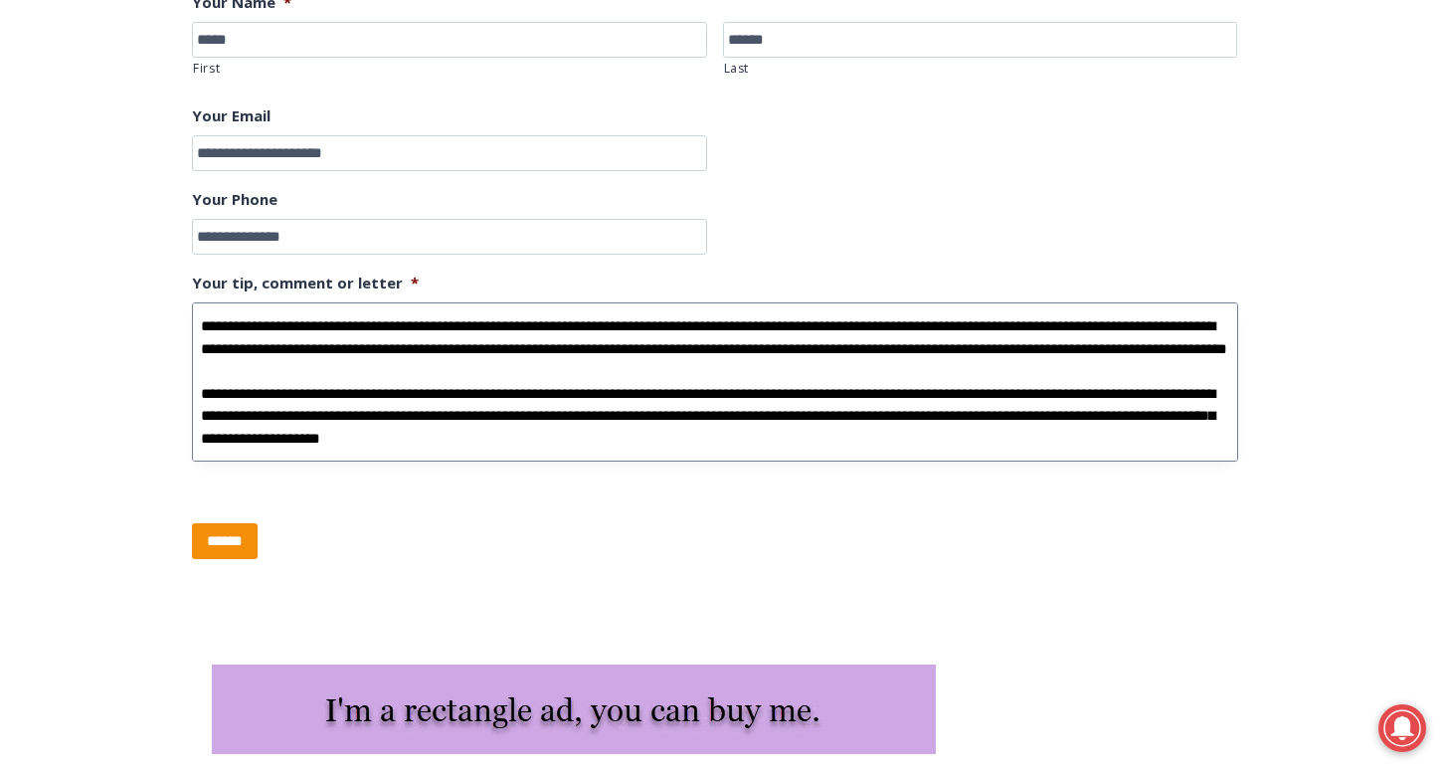
scroll to position [0, 0]
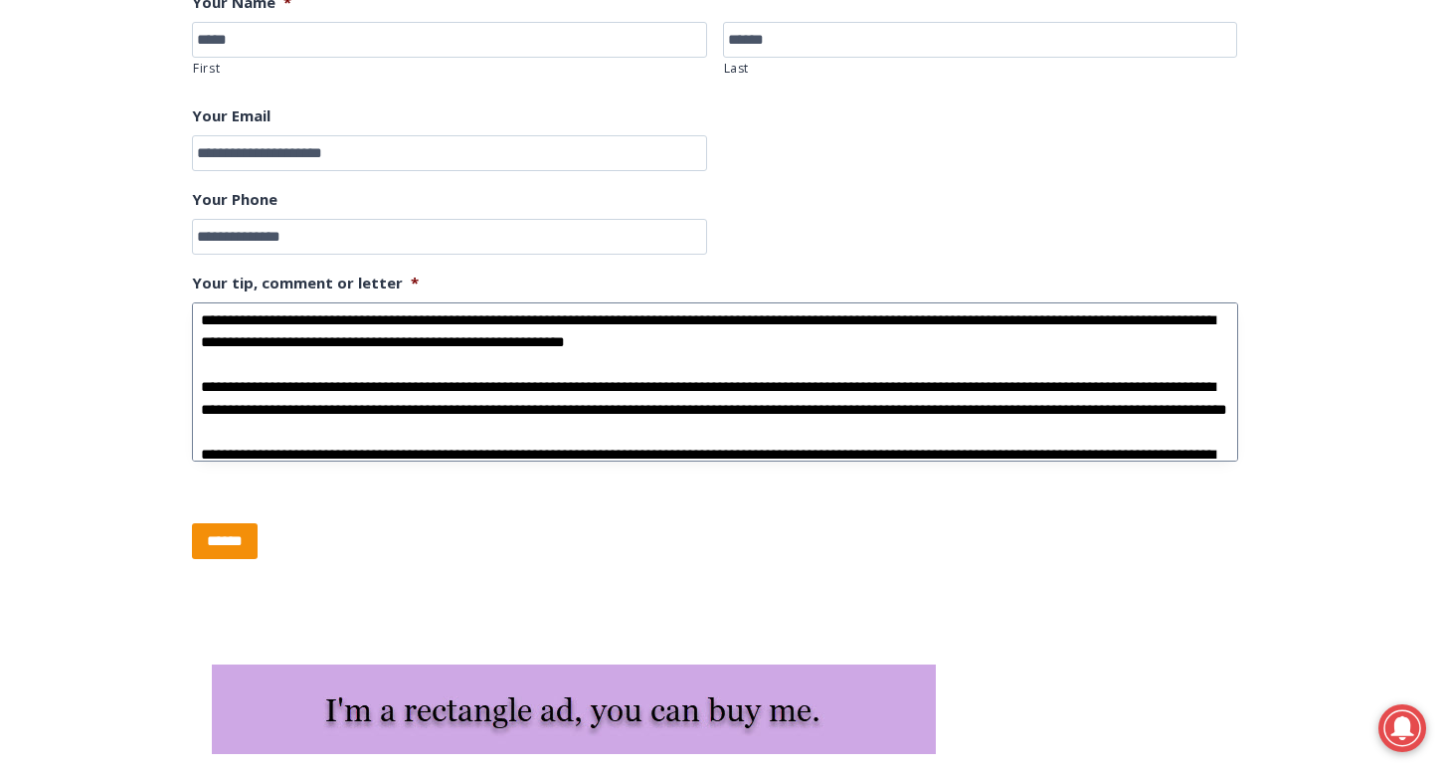
drag, startPoint x: 1142, startPoint y: 437, endPoint x: 193, endPoint y: 285, distance: 961.6
click at [193, 285] on li "Your tip, comment or letter *" at bounding box center [723, 368] width 1062 height 197
type textarea "**********"
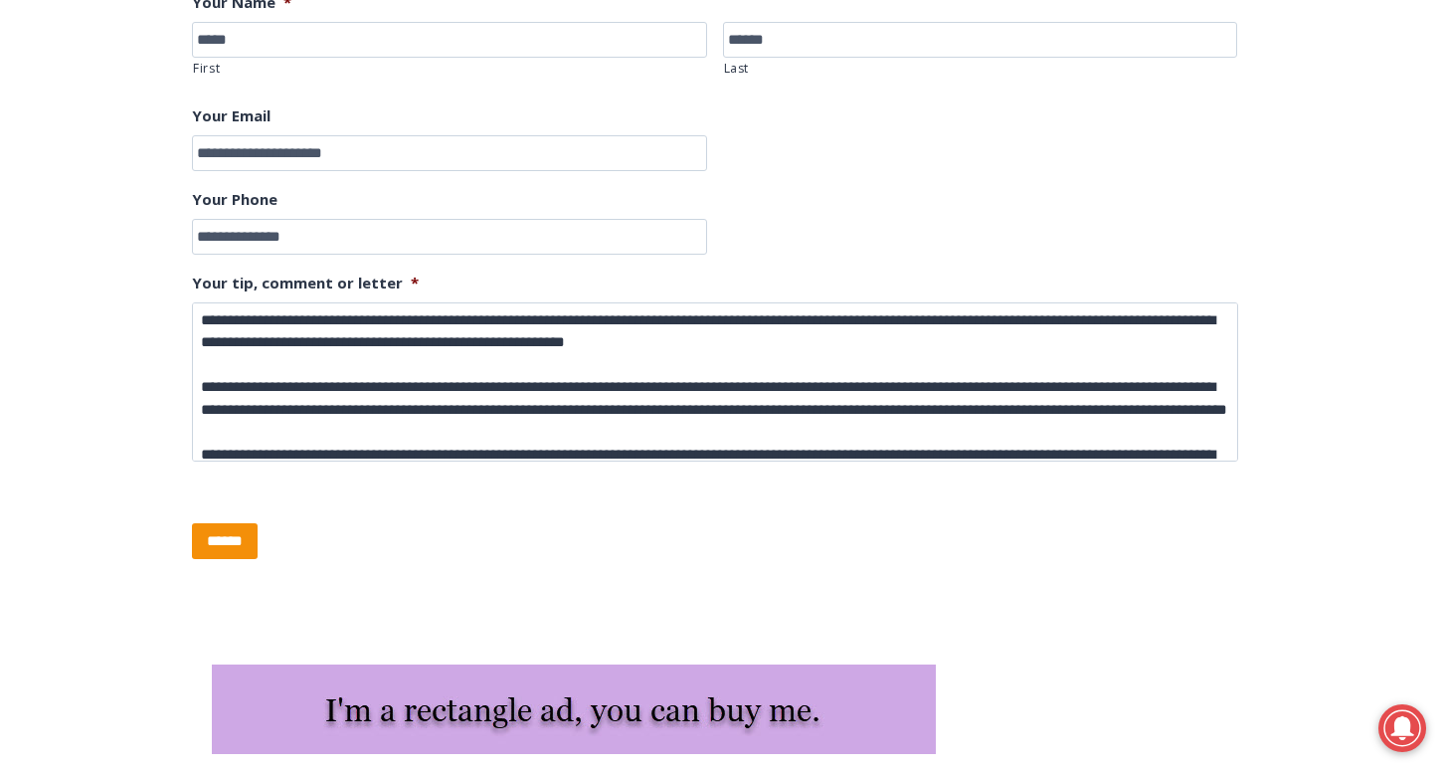
click at [430, 569] on div "******" at bounding box center [723, 526] width 1062 height 86
click at [251, 559] on input "******" at bounding box center [225, 541] width 66 height 36
